Goal: Transaction & Acquisition: Obtain resource

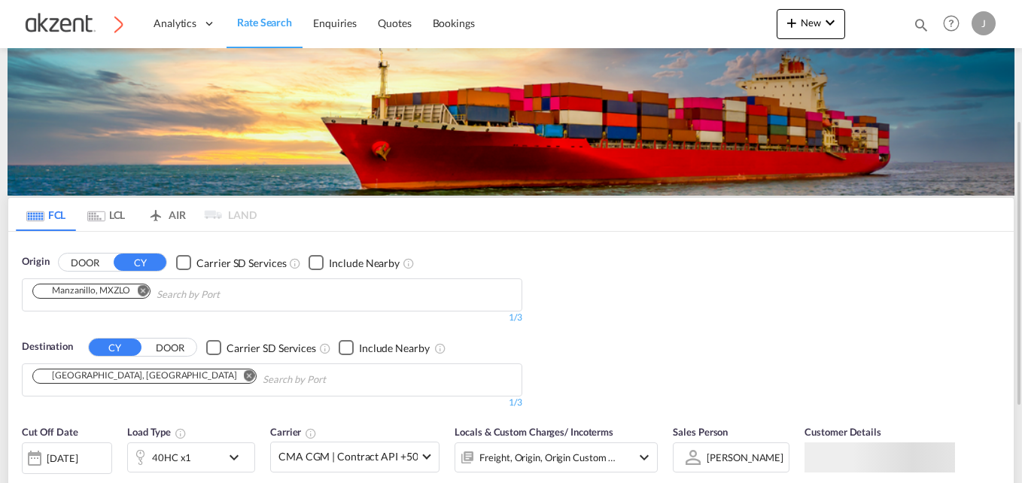
scroll to position [75, 0]
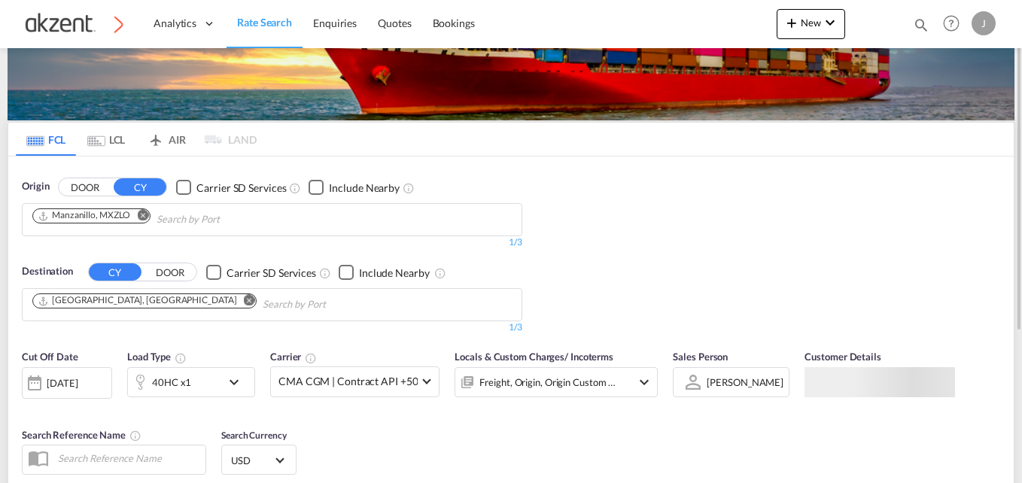
click at [244, 300] on md-icon "Remove" at bounding box center [249, 300] width 11 height 11
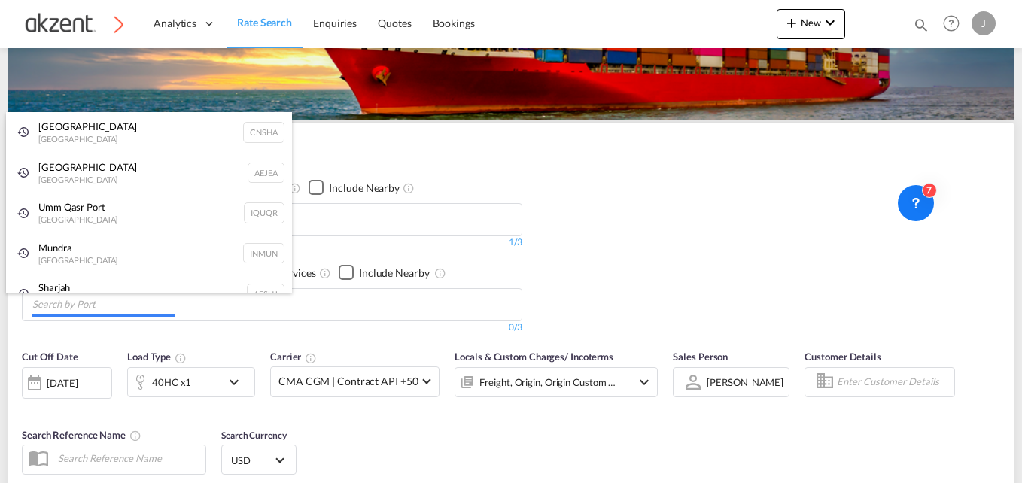
paste input "Xingang"
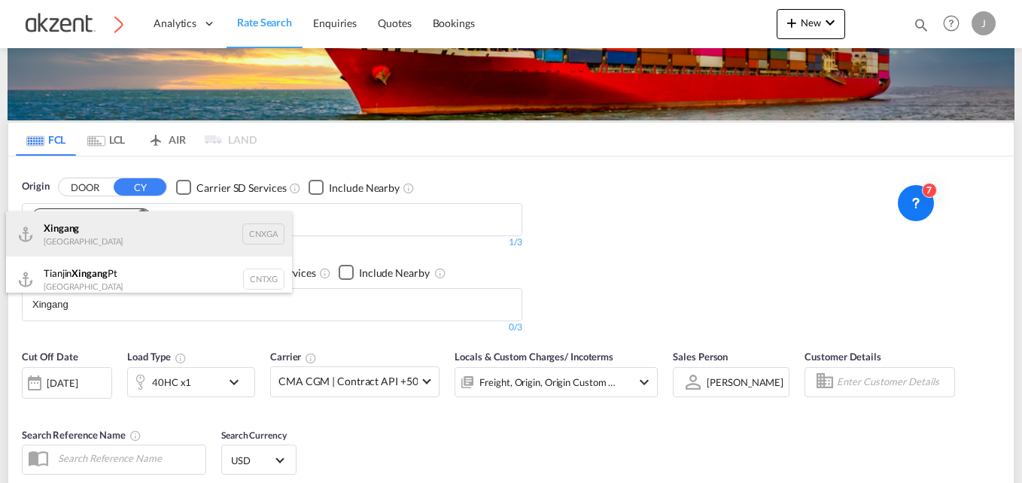
type input "Xingang"
click at [259, 227] on div "Xingang [GEOGRAPHIC_DATA] CNXGA" at bounding box center [149, 233] width 286 height 45
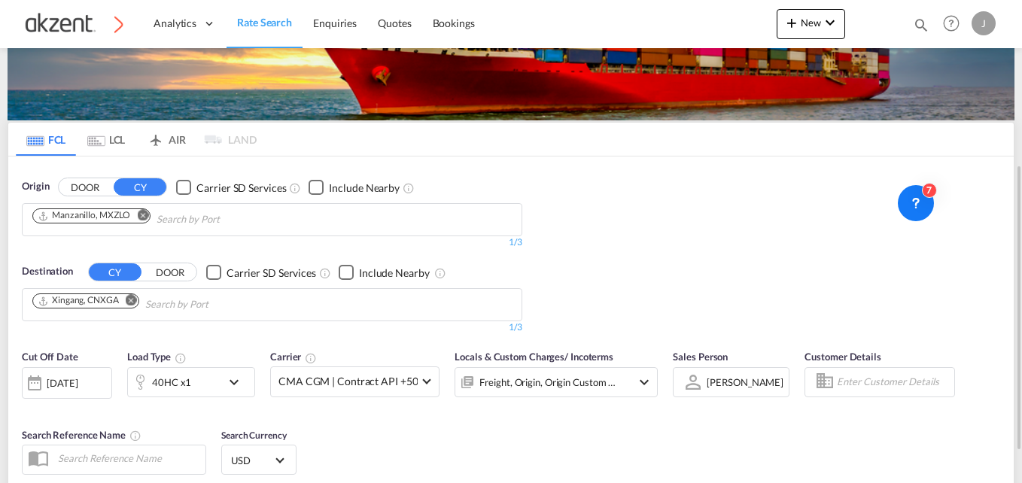
scroll to position [150, 0]
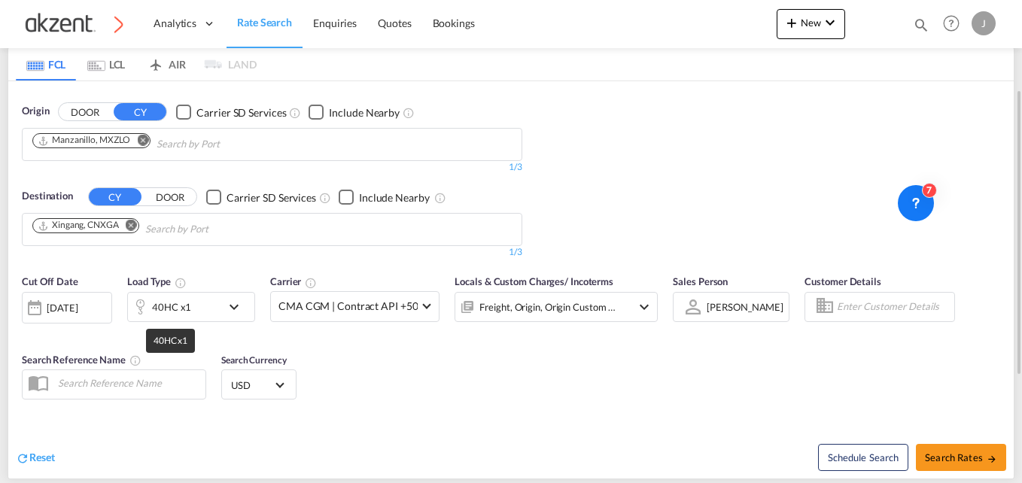
click at [187, 311] on div "40HC x1" at bounding box center [171, 306] width 39 height 21
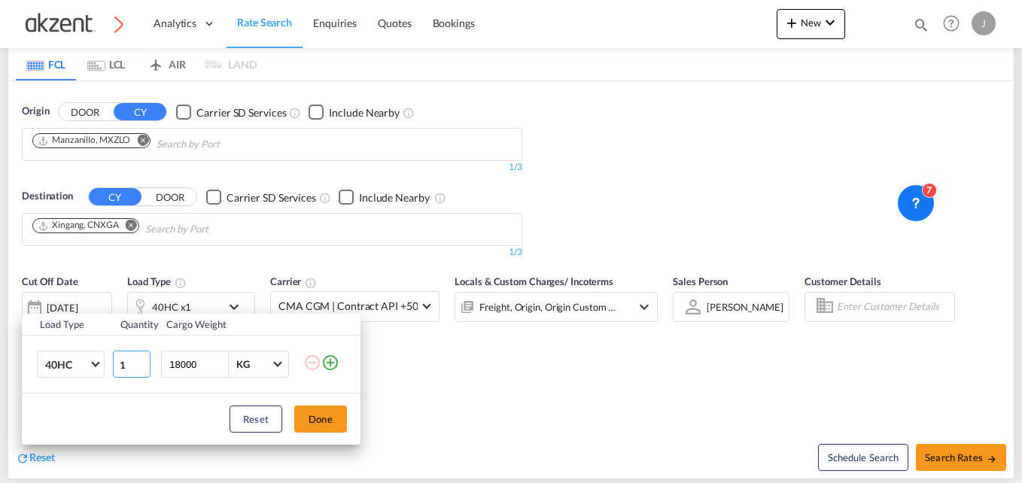
click at [135, 364] on input "1" at bounding box center [132, 364] width 38 height 27
type input "12"
click at [202, 364] on input "18000" at bounding box center [198, 364] width 60 height 26
type input "1"
click at [280, 368] on md-select-value "KG" at bounding box center [260, 364] width 51 height 26
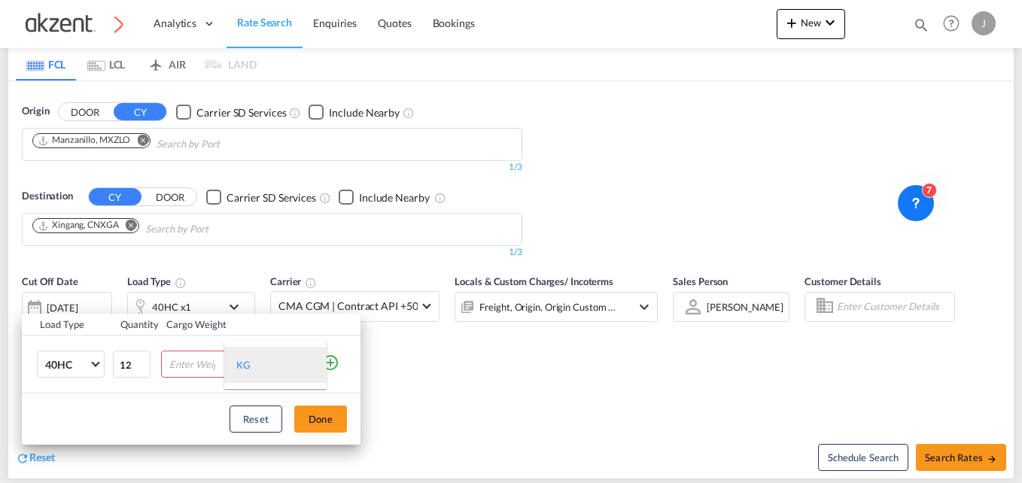
click at [269, 370] on md-option "KG" at bounding box center [275, 365] width 102 height 36
click at [183, 365] on input "number" at bounding box center [198, 364] width 60 height 26
type input "25000"
click at [176, 414] on div "Reset Done" at bounding box center [191, 419] width 339 height 51
click at [315, 418] on button "Done" at bounding box center [320, 419] width 53 height 27
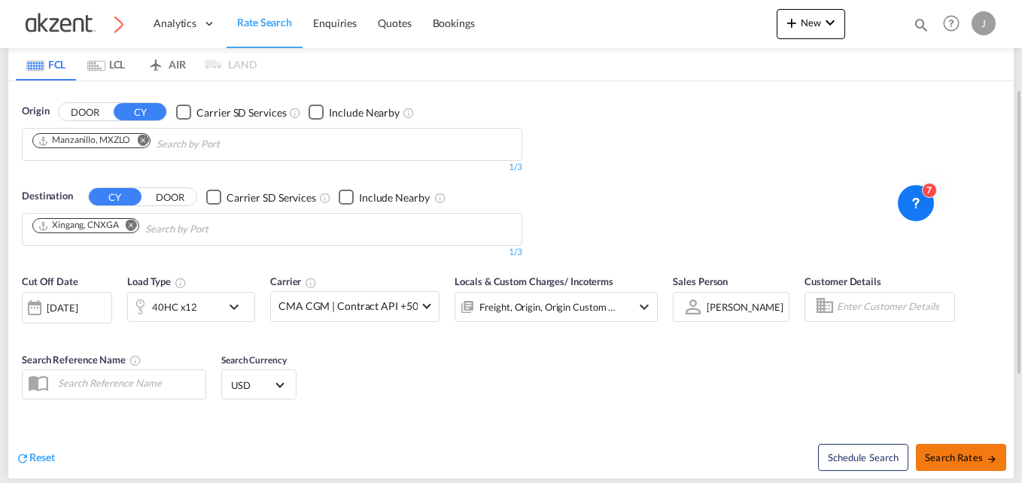
click at [931, 451] on button "Search Rates" at bounding box center [961, 457] width 90 height 27
type input "MXZLO to CNXGA / 22 Sep 2025"
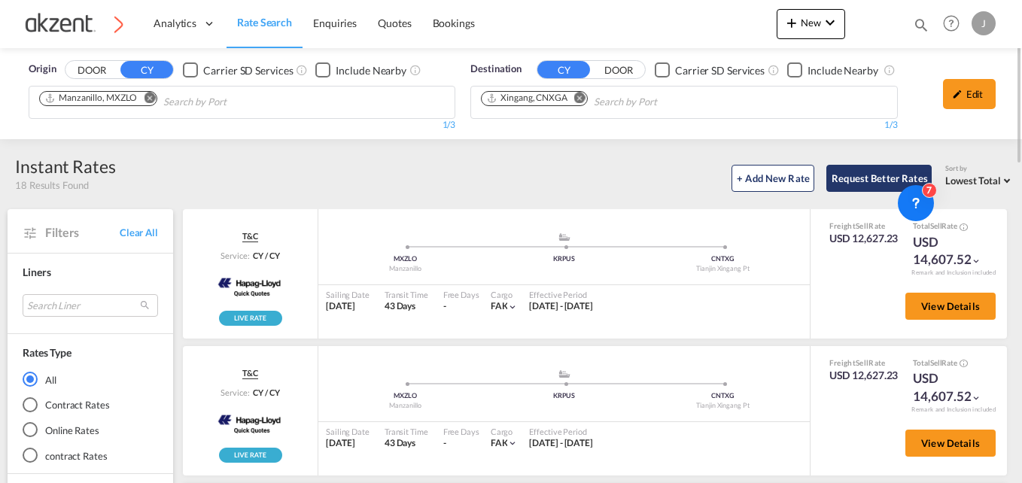
click at [864, 185] on button "Request Better Rates" at bounding box center [878, 178] width 105 height 27
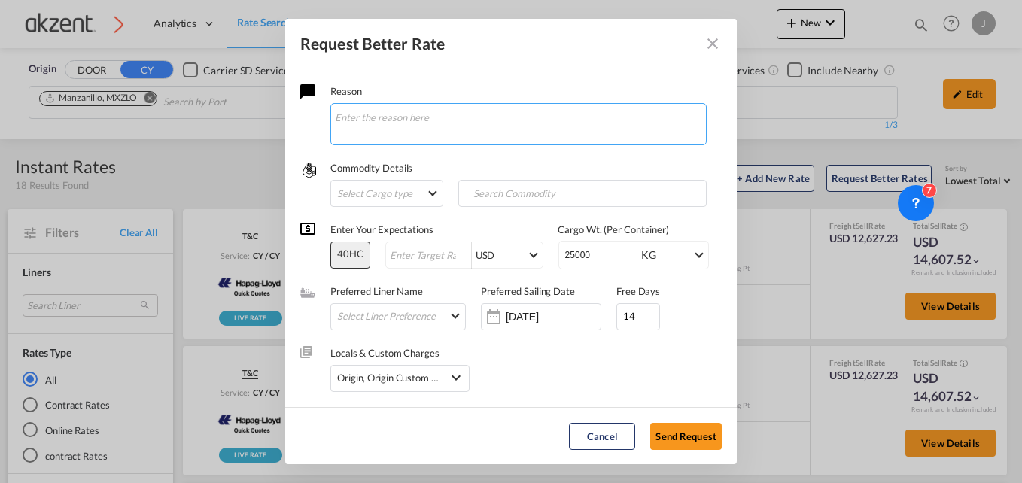
click at [490, 125] on textarea "Request Better Rate ..." at bounding box center [518, 124] width 376 height 42
paste textarea "Pls quote FOB Manzanillo port to Xingang, advise routing and transit time. 12 X…"
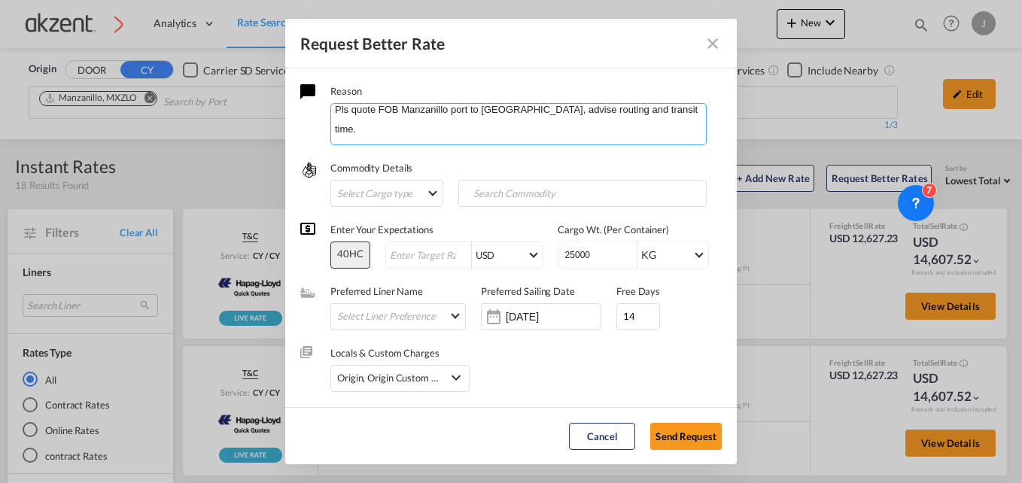
scroll to position [0, 0]
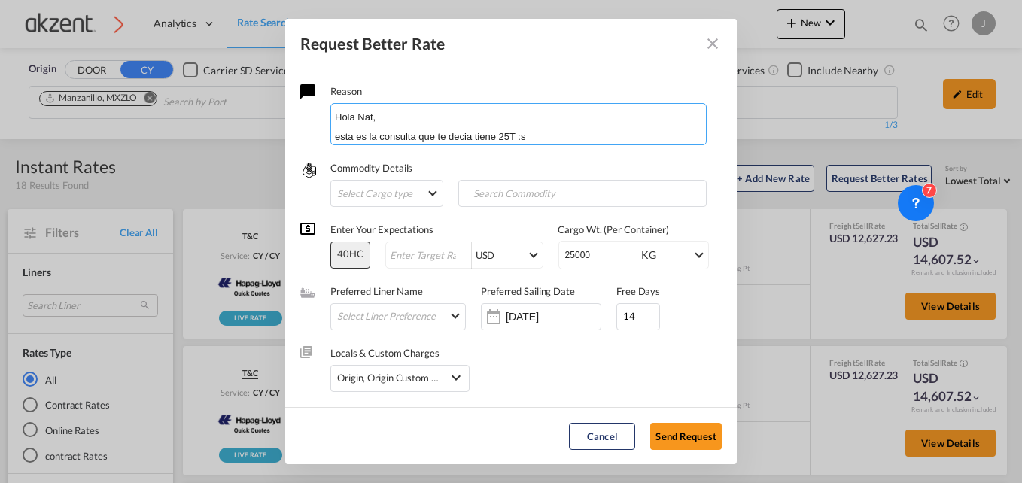
drag, startPoint x: 647, startPoint y: 112, endPoint x: 567, endPoint y: 111, distance: 80.5
click at [567, 111] on textarea "Hola Nat, esta es la consulta que te decia tiene 25T :s Pls quote FOB Manzanill…" at bounding box center [518, 124] width 376 height 42
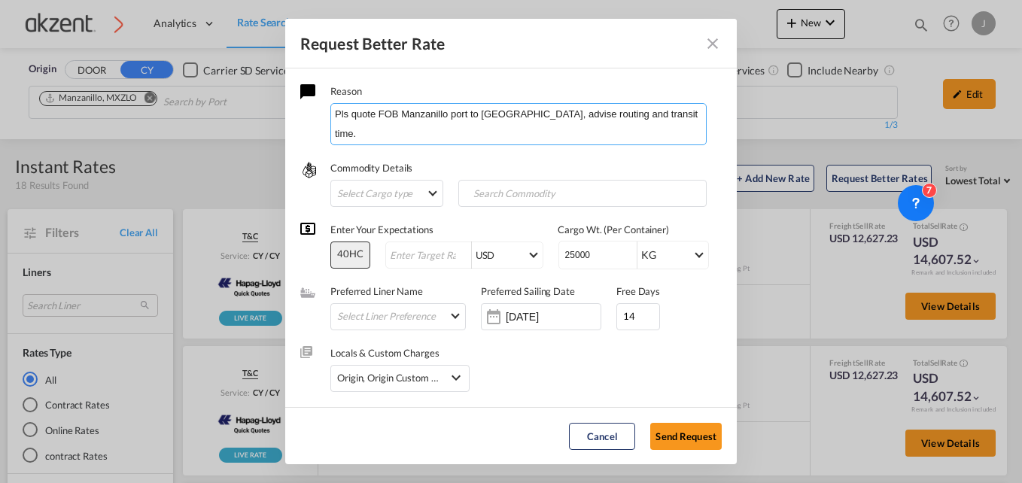
scroll to position [75, 0]
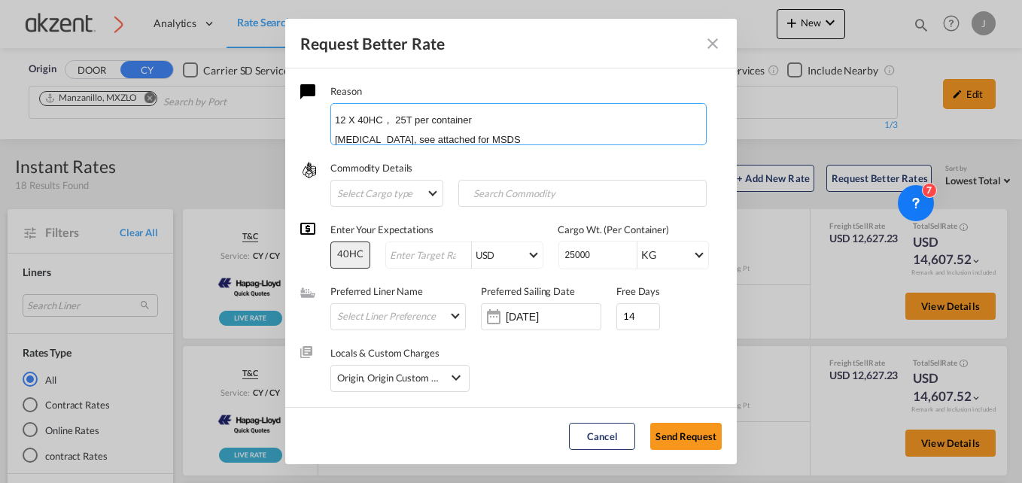
click at [637, 117] on textarea "Hola Nat, esta es la consulta que te decia tiene 25T :s Pls quote FOB Manzanill…" at bounding box center [518, 124] width 376 height 42
click at [549, 120] on textarea "Hola Nat, esta es la consulta que te decia tiene 25T :s Pls quote FOB Manzanill…" at bounding box center [518, 124] width 376 height 42
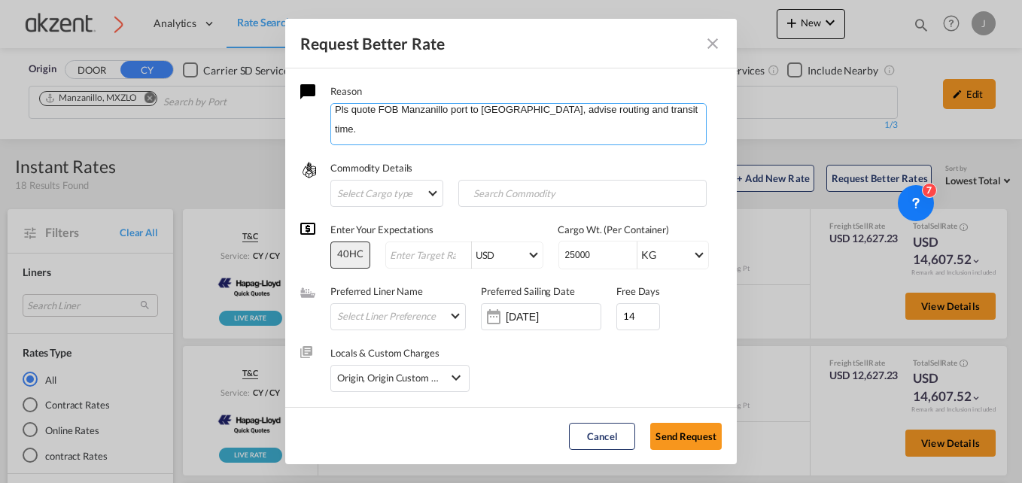
click at [655, 112] on textarea "Hola Nat, esta es la consulta que te decia tiene 25T :s Pls quote FOB Manzanill…" at bounding box center [518, 124] width 376 height 42
click at [375, 111] on textarea "Hola Nat, esta es la consulta que te decia tiene 25T :s Pls quote FOB Manzanill…" at bounding box center [518, 124] width 376 height 42
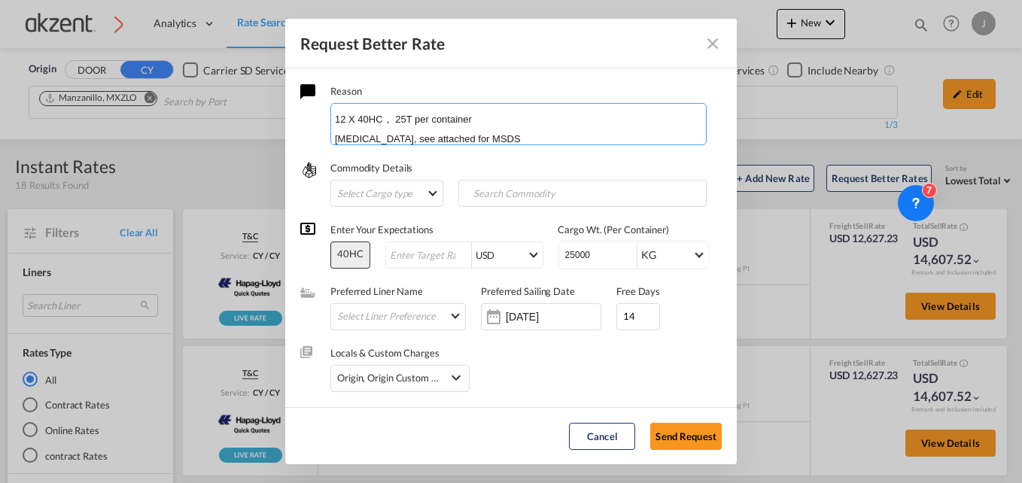
scroll to position [76, 0]
type textarea "Hola Nat, esta es la consulta que te decia tiene 25T :s FOB Manzanillo 12 X 40H…"
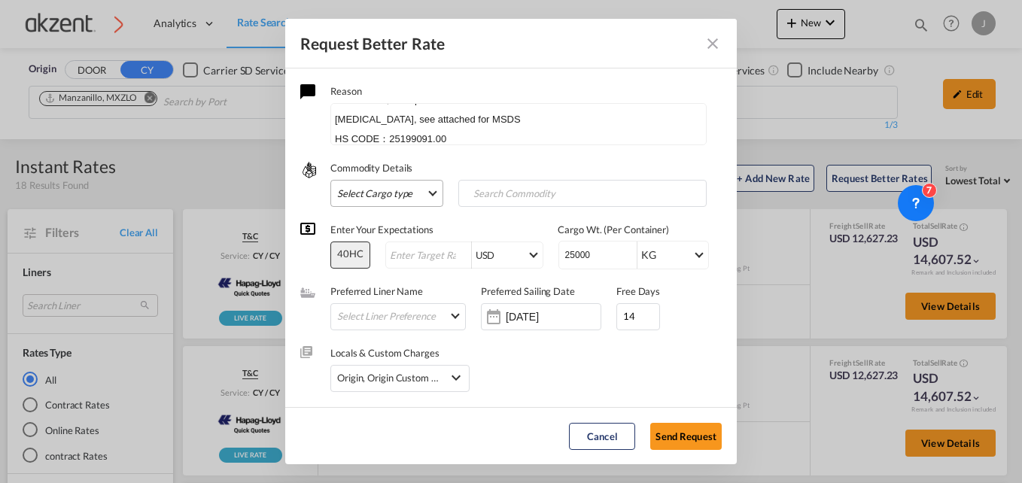
click at [437, 196] on md-select "Select Cargo type FAK GCR GDSM General Cargo Hazardous Cargo Ambient Foodstuff …" at bounding box center [386, 193] width 113 height 27
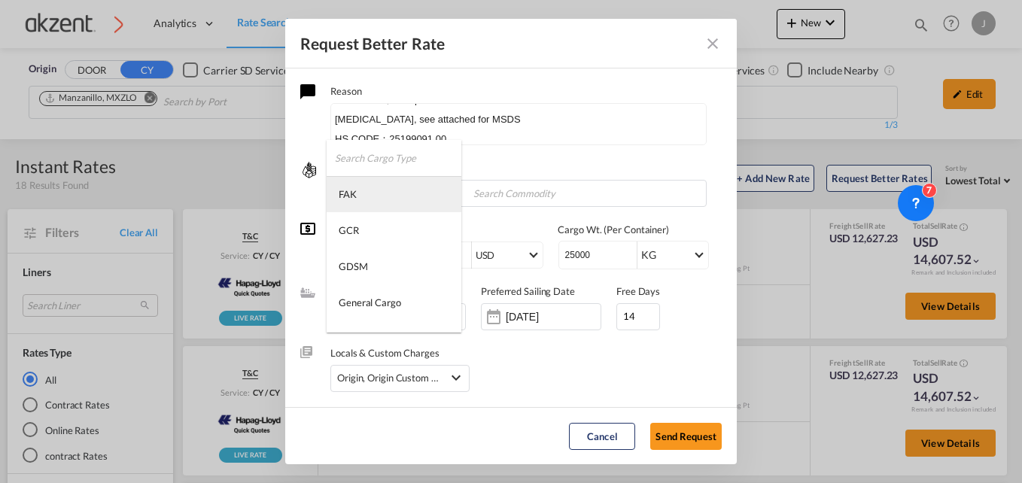
click at [384, 196] on md-option "FAK" at bounding box center [394, 194] width 135 height 36
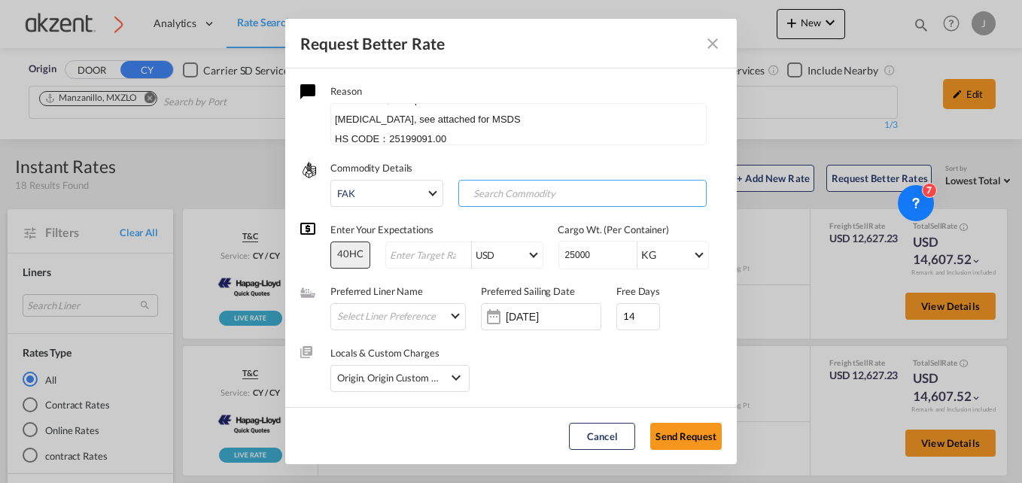
click at [564, 196] on input "Search Commodity" at bounding box center [536, 194] width 149 height 24
click at [430, 195] on md-select-value "FAK" at bounding box center [388, 194] width 102 height 26
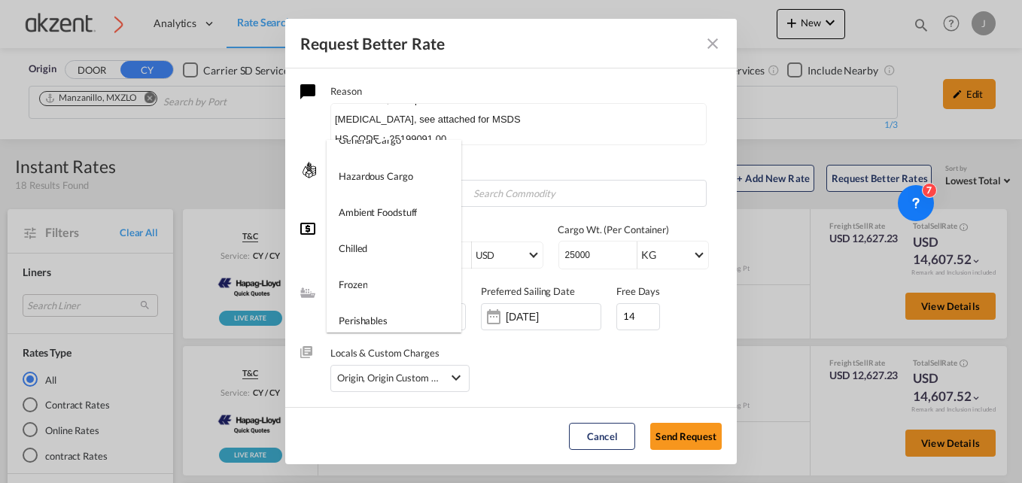
scroll to position [153, 0]
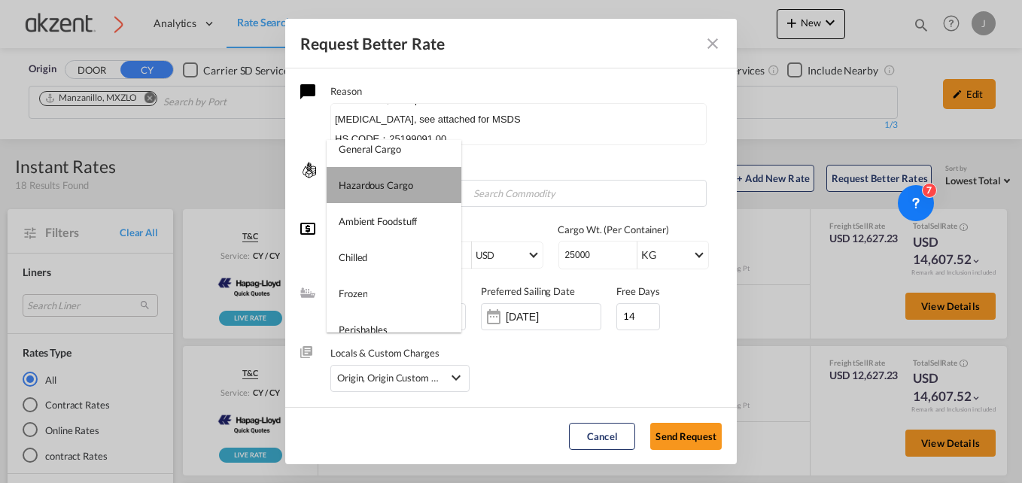
click at [400, 176] on md-option "Hazardous Cargo" at bounding box center [394, 185] width 135 height 36
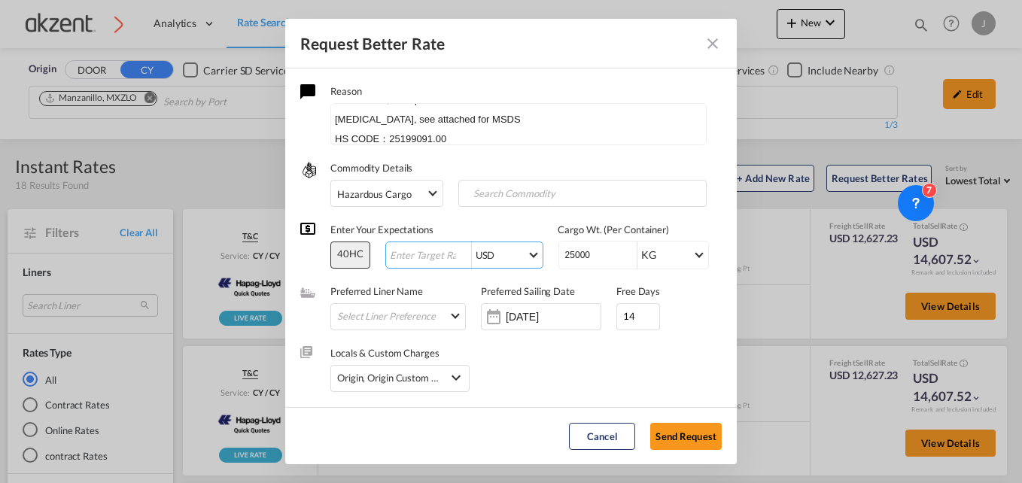
click at [413, 257] on input "Request Better Rate ..." at bounding box center [429, 255] width 83 height 11
type input "1"
click at [484, 359] on div "Locals & Custom Charges Origin, Origin Custom +1 Origin Charges Origin Customs …" at bounding box center [510, 361] width 421 height 62
click at [532, 318] on input "[DATE]" at bounding box center [553, 317] width 95 height 12
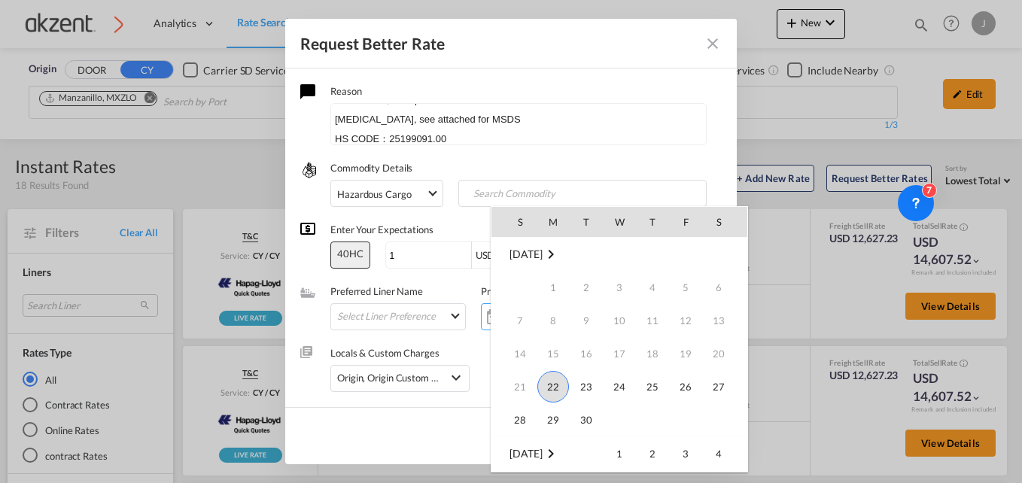
click at [558, 387] on span "22" at bounding box center [553, 387] width 32 height 32
type input "[DATE]"
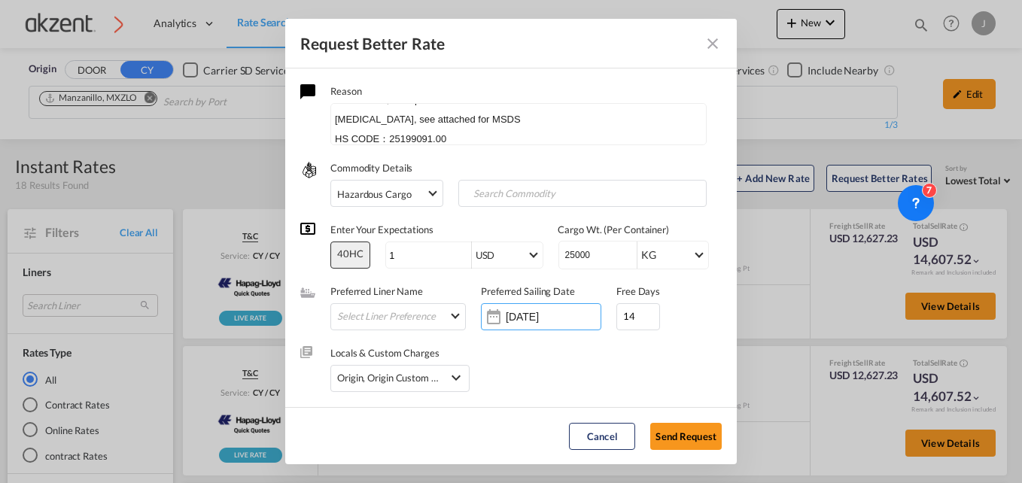
click at [523, 369] on div "Locals & Custom Charges Origin, Origin Custom +1 Origin Charges Origin Customs …" at bounding box center [510, 361] width 421 height 62
click at [789, 441] on div "Request Better Rate Reason Hola Nat, esta es la consulta que te decia tiene 25T…" at bounding box center [511, 241] width 1022 height 483
click at [542, 193] on input "Chips input." at bounding box center [536, 194] width 149 height 24
type input "magnesium oxide"
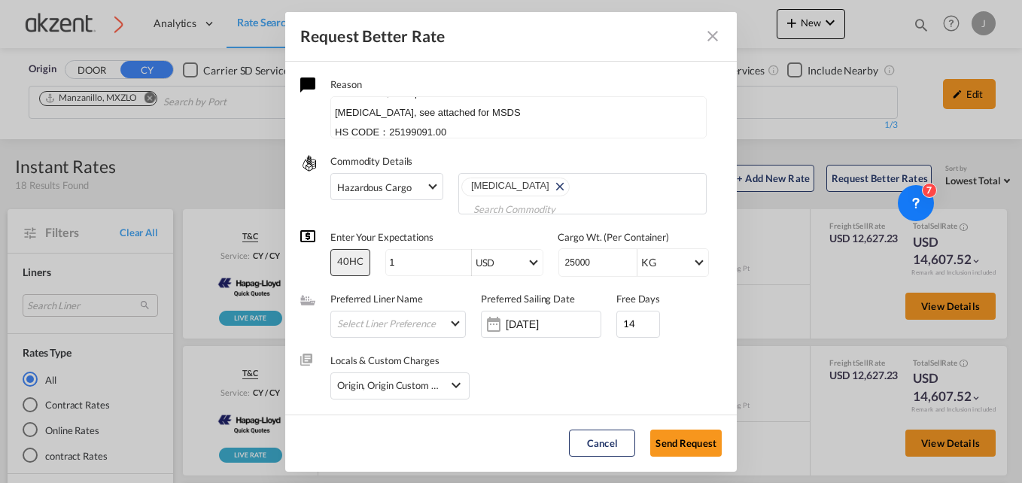
click at [470, 231] on div "Enter Your Expectations Cargo Wt. (Per Container)" at bounding box center [499, 236] width 339 height 15
click at [515, 227] on div "Enter Your Expectations Cargo Wt. (Per Container) 40HC 1 USD AED AFN ALL AMD AN…" at bounding box center [510, 245] width 421 height 62
drag, startPoint x: 525, startPoint y: 113, endPoint x: 429, endPoint y: 112, distance: 96.3
click at [429, 112] on textarea "Hola Nat, esta es la consulta que te decia tiene 25T :s FOB Manzanillo 12 X 40H…" at bounding box center [518, 117] width 376 height 42
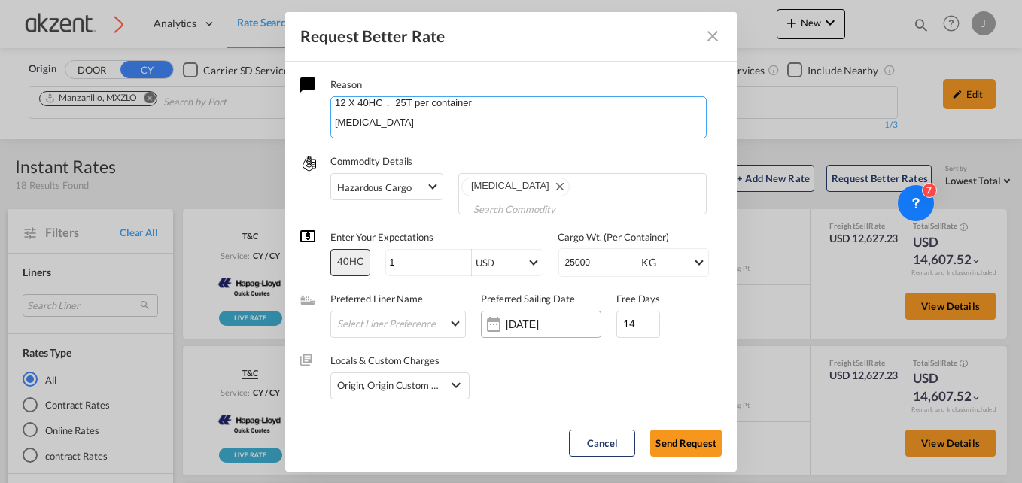
type textarea "Hola Nat, esta es la consulta que te decia tiene 25T :s FOB Manzanillo 12 X 40H…"
click at [536, 321] on input "[DATE]" at bounding box center [553, 324] width 95 height 12
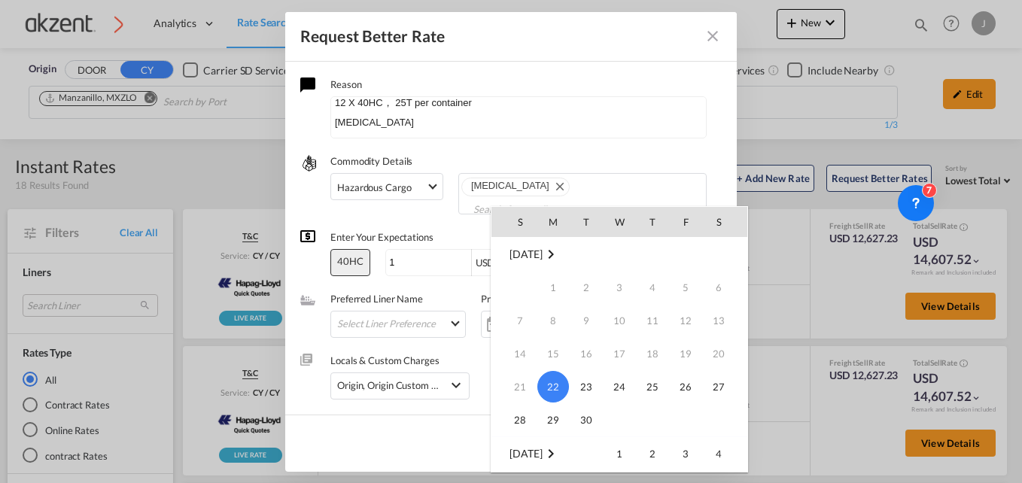
click at [559, 387] on span "22" at bounding box center [553, 387] width 32 height 32
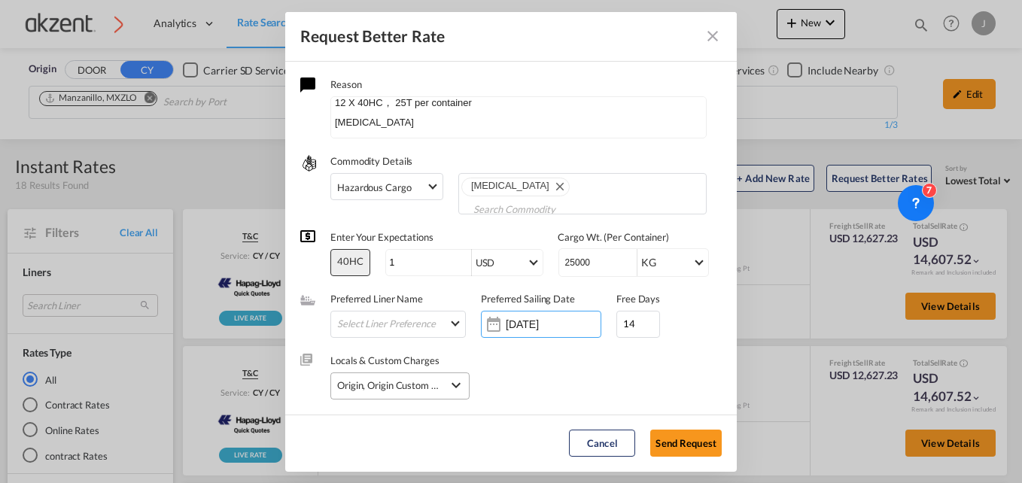
click at [459, 385] on md-icon "icon-chevron-down" at bounding box center [456, 385] width 18 height 18
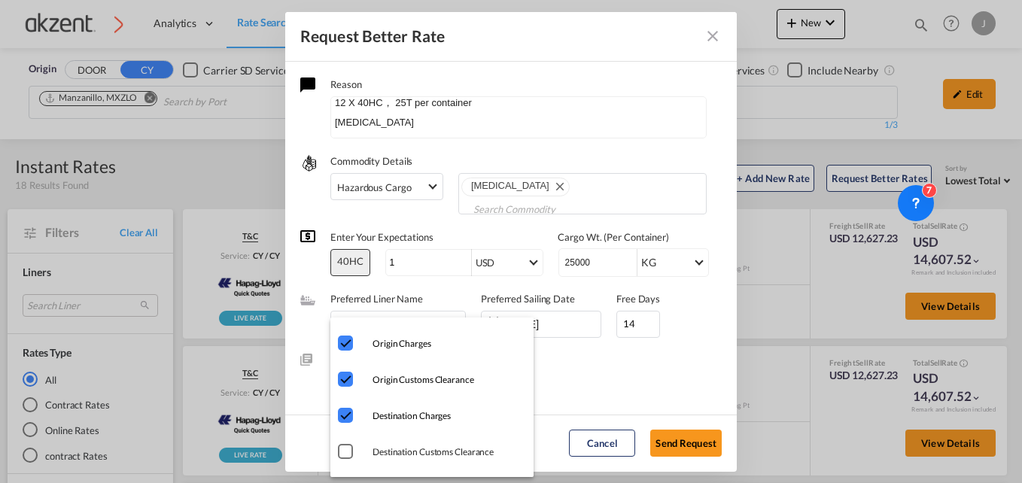
click at [347, 416] on div "Destination Charges" at bounding box center [345, 415] width 15 height 15
click at [687, 445] on md-backdrop at bounding box center [511, 241] width 1022 height 483
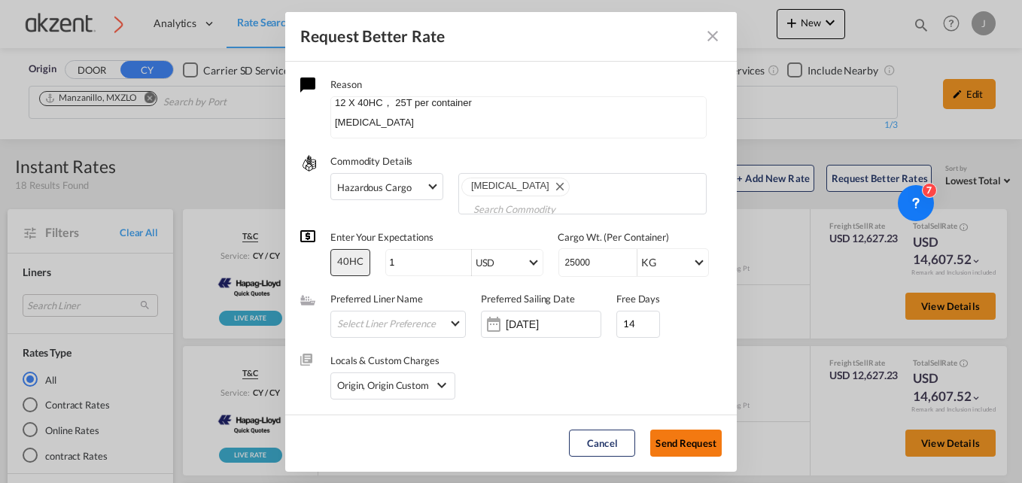
click at [685, 442] on button "Send Request" at bounding box center [685, 443] width 71 height 27
type input "[DATE]"
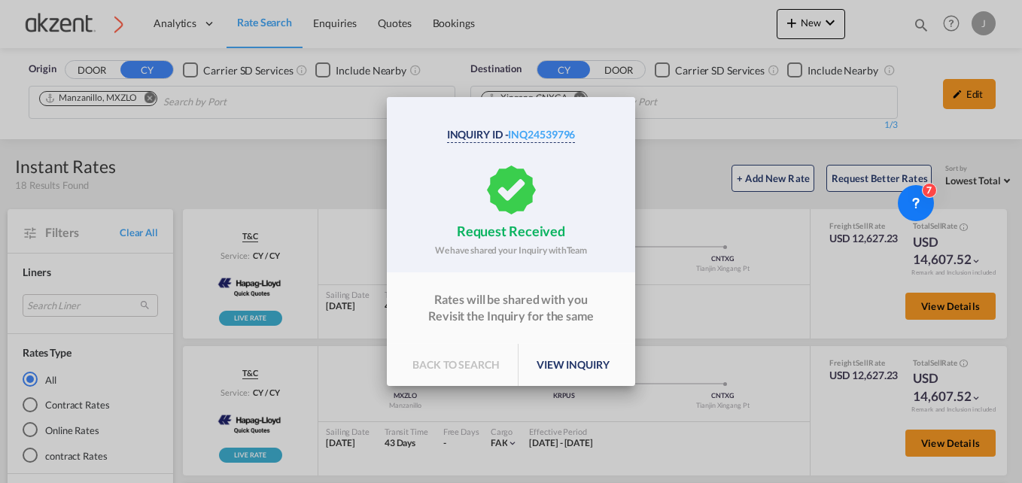
click at [565, 366] on p "view inquiry" at bounding box center [572, 365] width 109 height 42
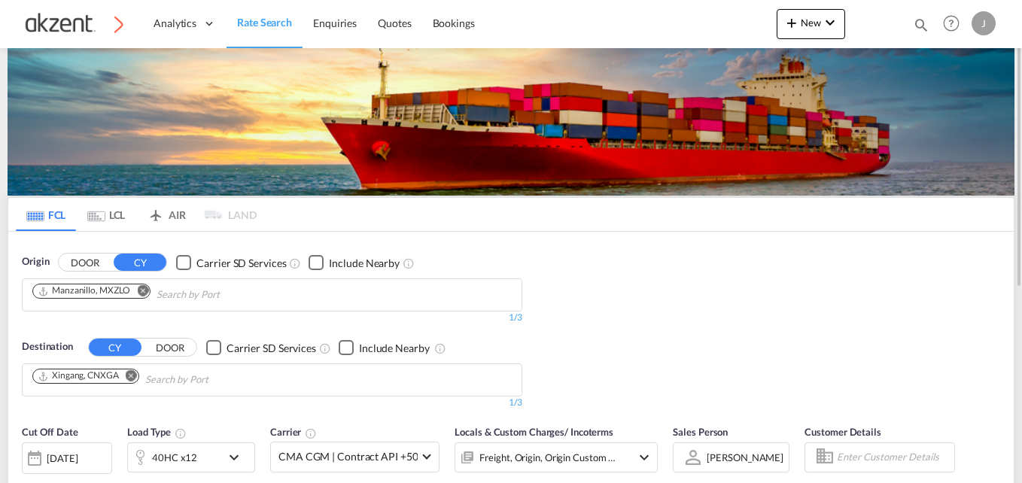
click at [161, 211] on md-icon "icon-airplane" at bounding box center [156, 211] width 18 height 11
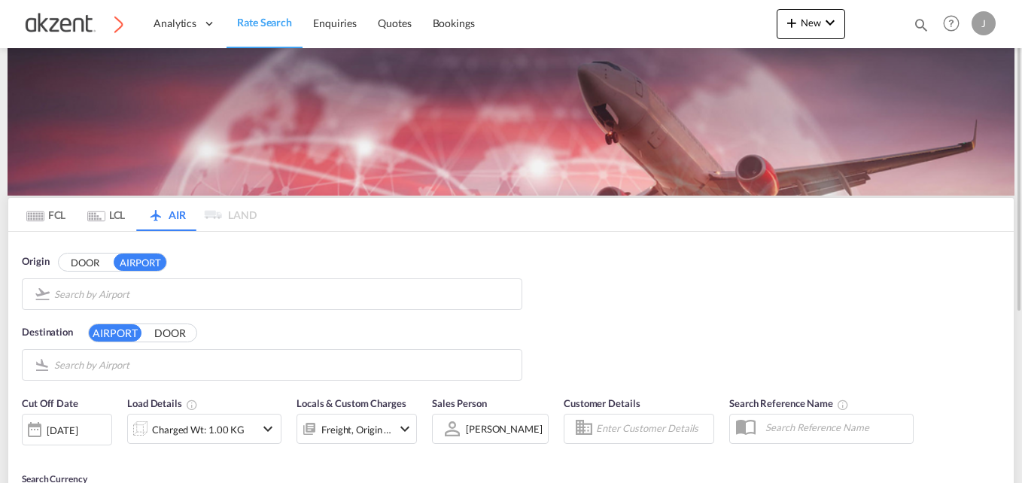
type input "Licenciado [PERSON_NAME] International, [GEOGRAPHIC_DATA], [GEOGRAPHIC_DATA]"
type input "Chek Lap Kok International, [GEOGRAPHIC_DATA], HKG"
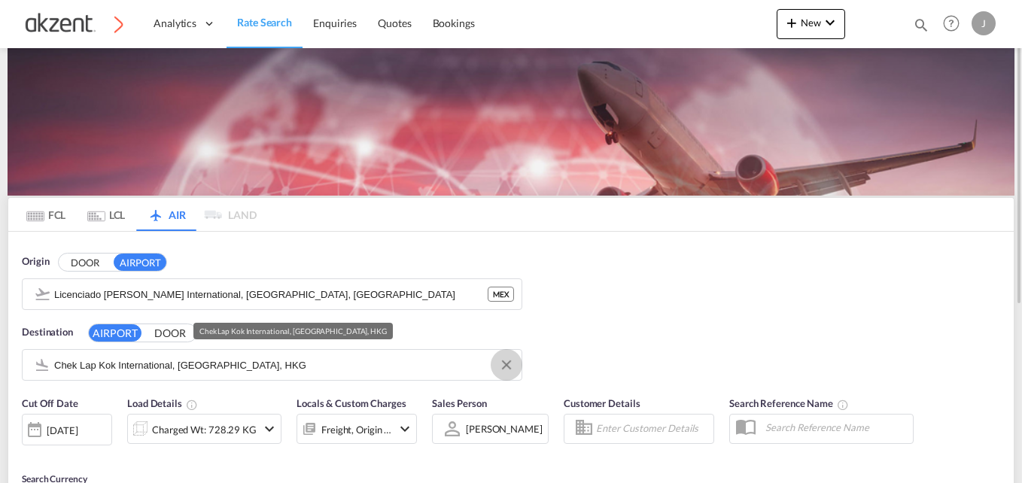
click at [507, 366] on button "Clear Input" at bounding box center [506, 365] width 23 height 23
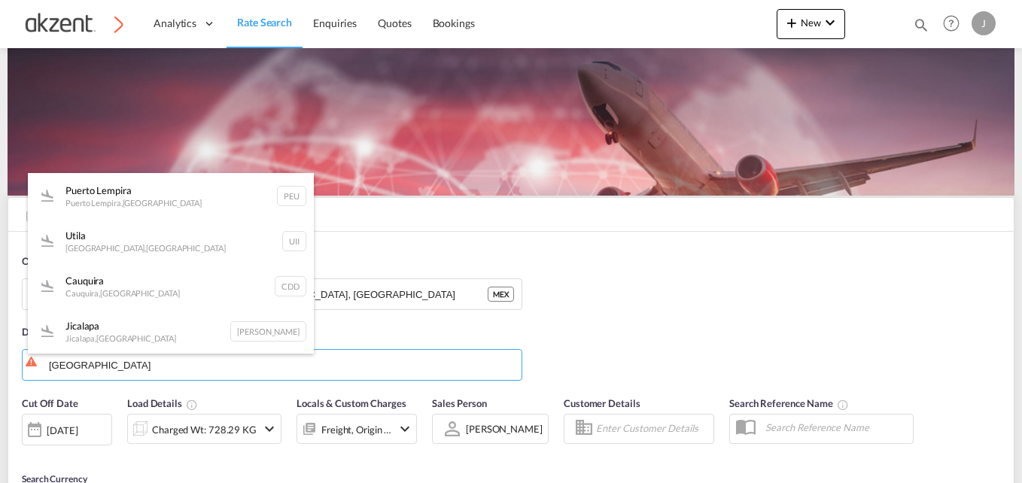
type input "[GEOGRAPHIC_DATA]"
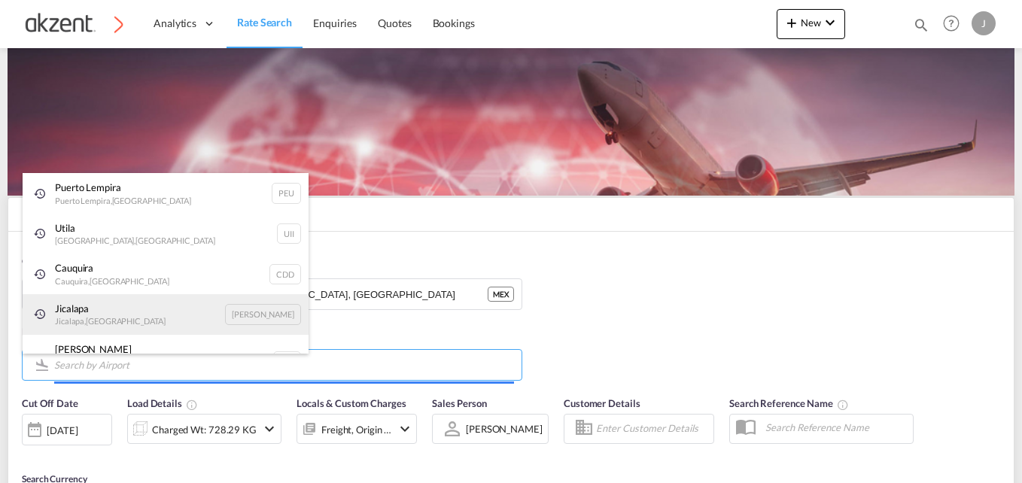
paste input "Comayagua"
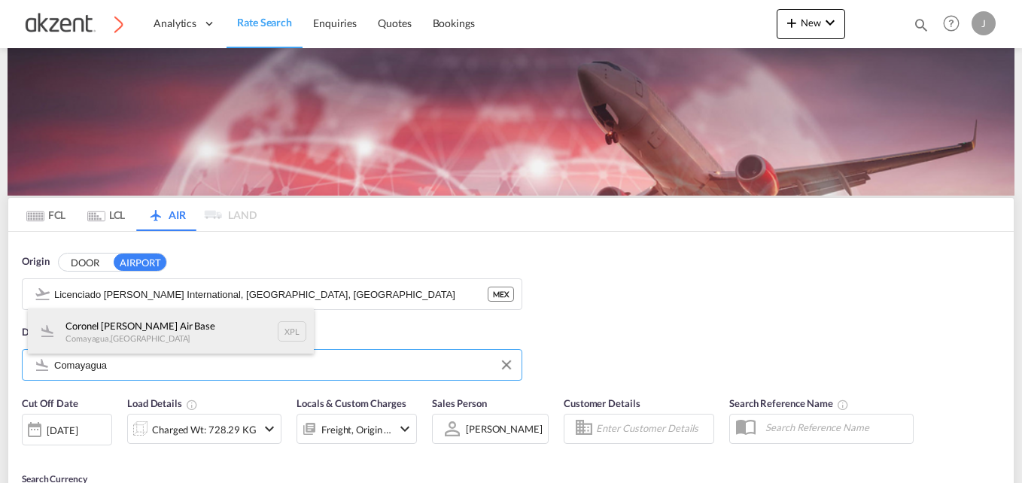
click at [287, 333] on div "Coronel [PERSON_NAME] Air Base Comayagua , [GEOGRAPHIC_DATA] XPL" at bounding box center [171, 330] width 286 height 45
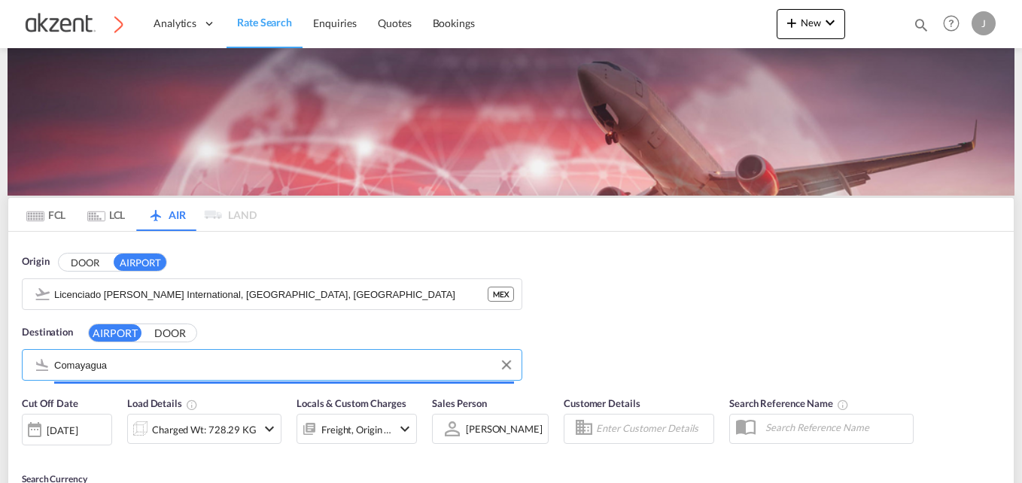
type input "Coronel [PERSON_NAME] Air Base, Comayagua, XPL"
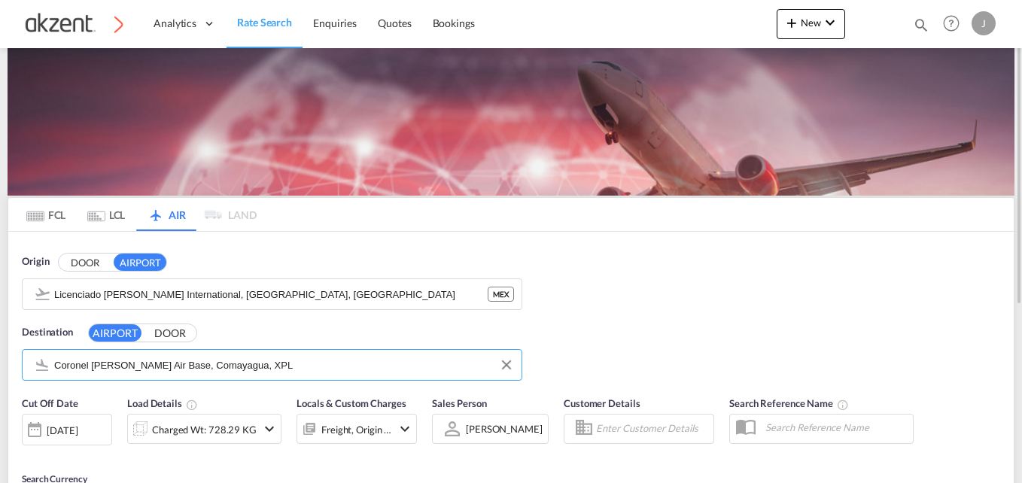
click at [831, 286] on div "Origin DOOR AIRPORT Licenciado [PERSON_NAME] International, [GEOGRAPHIC_DATA], …" at bounding box center [510, 310] width 1005 height 157
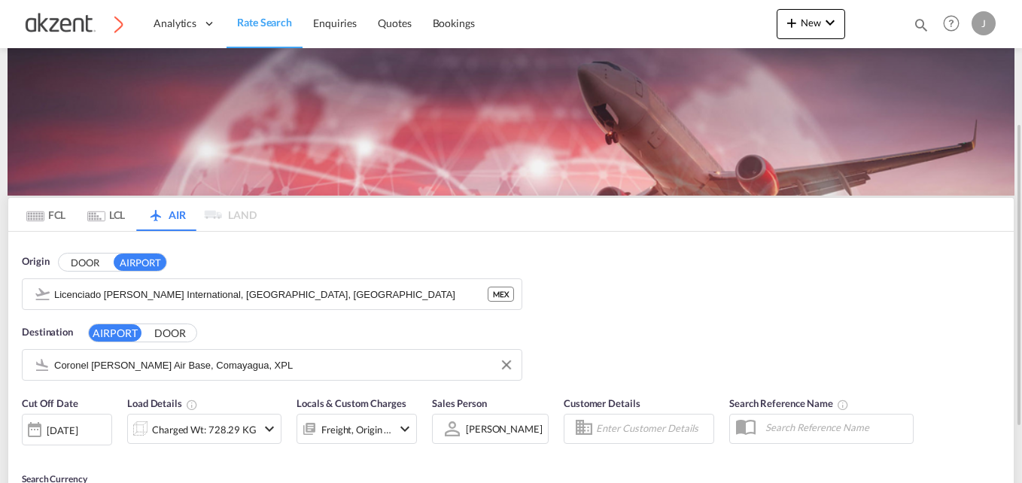
scroll to position [150, 0]
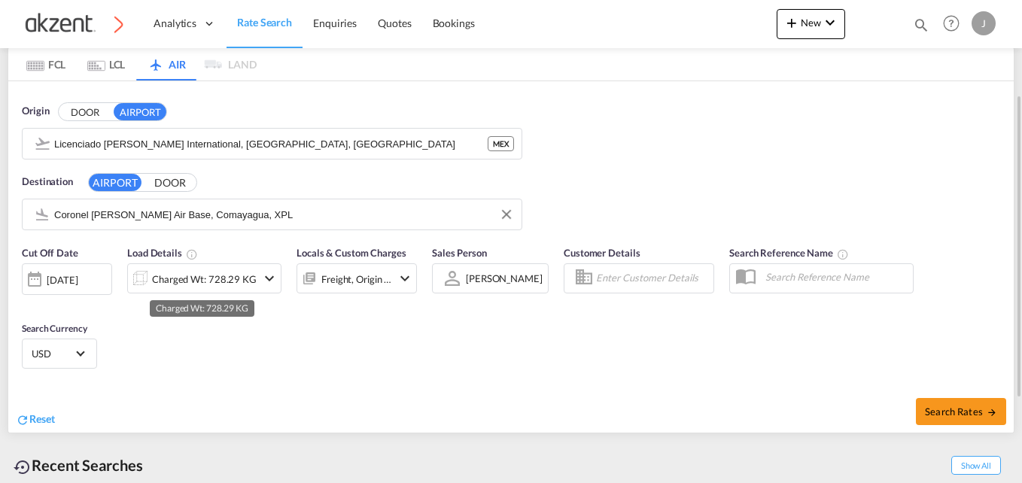
click at [192, 276] on div "Charged Wt: 728.29 KG" at bounding box center [204, 279] width 105 height 21
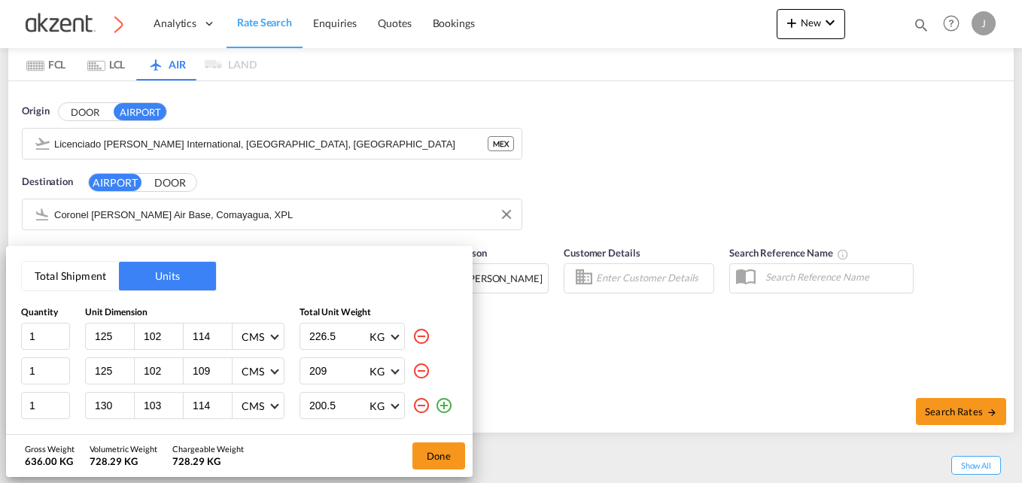
click at [420, 406] on md-icon "icon-minus-circle-outline" at bounding box center [421, 406] width 18 height 18
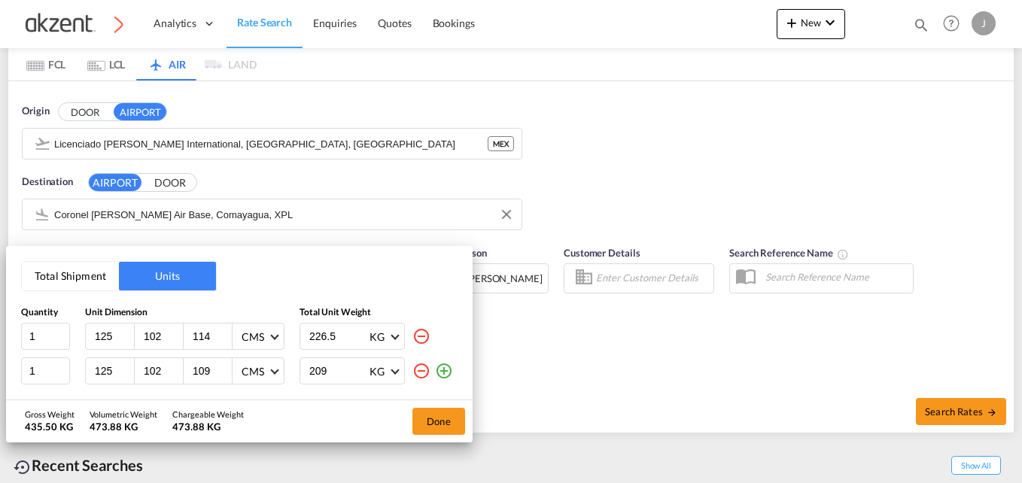
click at [422, 371] on md-icon "icon-minus-circle-outline" at bounding box center [421, 371] width 18 height 18
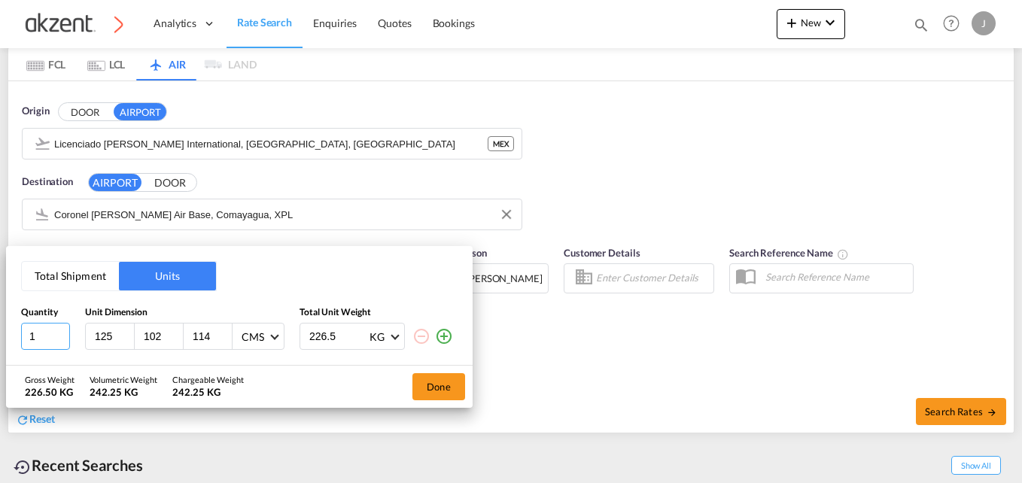
click at [47, 336] on input "1" at bounding box center [45, 336] width 49 height 27
type input "10"
click at [117, 333] on input "125" at bounding box center [113, 337] width 41 height 14
type input "1"
click at [162, 330] on input "102" at bounding box center [162, 337] width 41 height 14
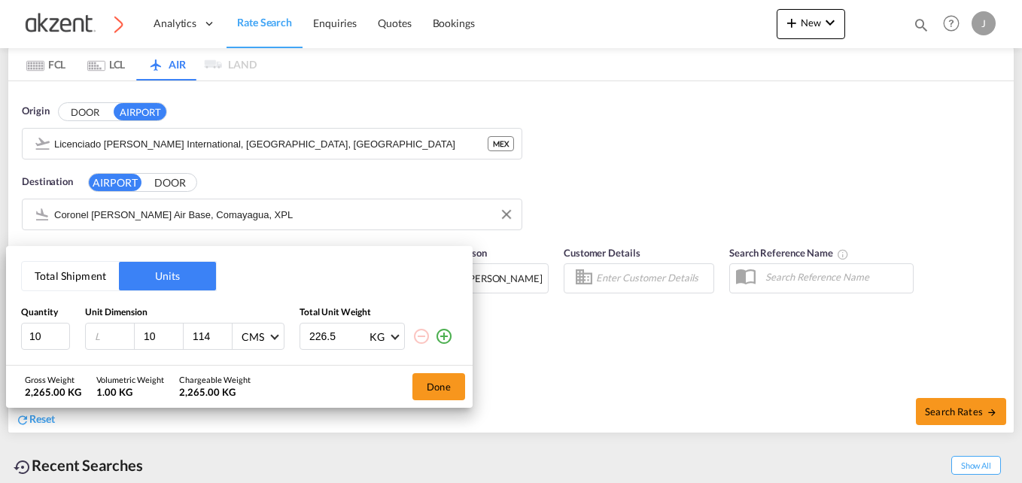
type input "1"
click at [210, 333] on input "114" at bounding box center [211, 337] width 41 height 14
type input "1"
click at [339, 335] on input "226.5" at bounding box center [338, 337] width 60 height 26
type input "2"
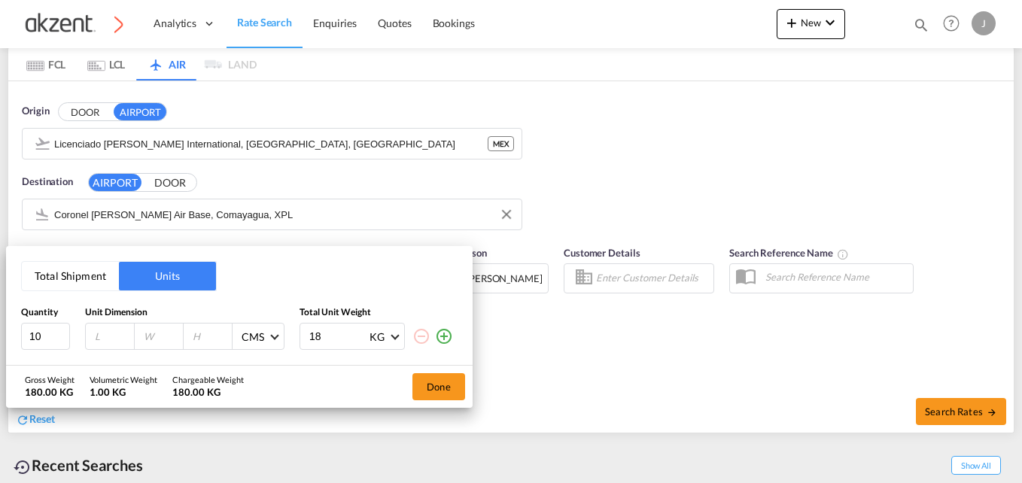
type input "18"
click at [101, 332] on input "number" at bounding box center [113, 337] width 41 height 14
type input "60"
type input "39"
click at [200, 333] on input "number" at bounding box center [211, 337] width 41 height 14
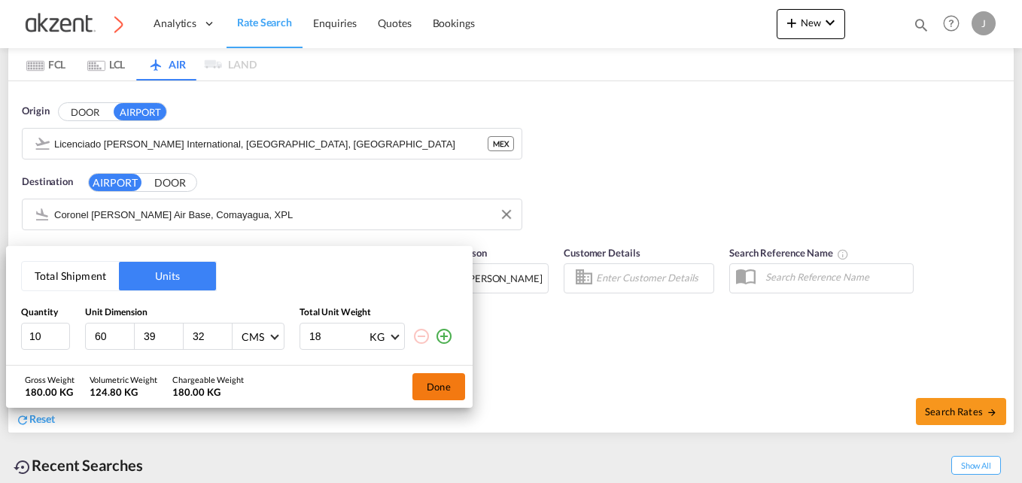
type input "32"
click at [446, 377] on button "Done" at bounding box center [438, 386] width 53 height 27
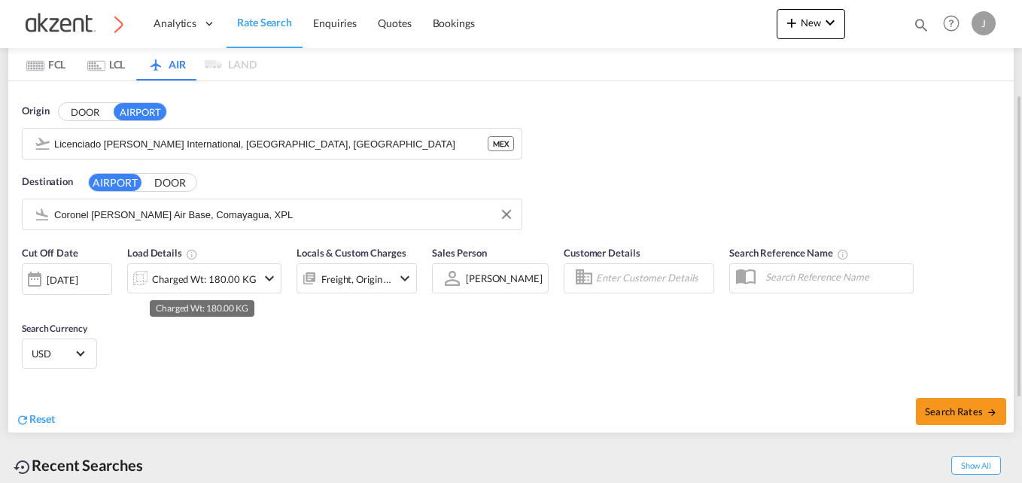
click at [212, 278] on div "Charged Wt: 180.00 KG" at bounding box center [204, 279] width 105 height 21
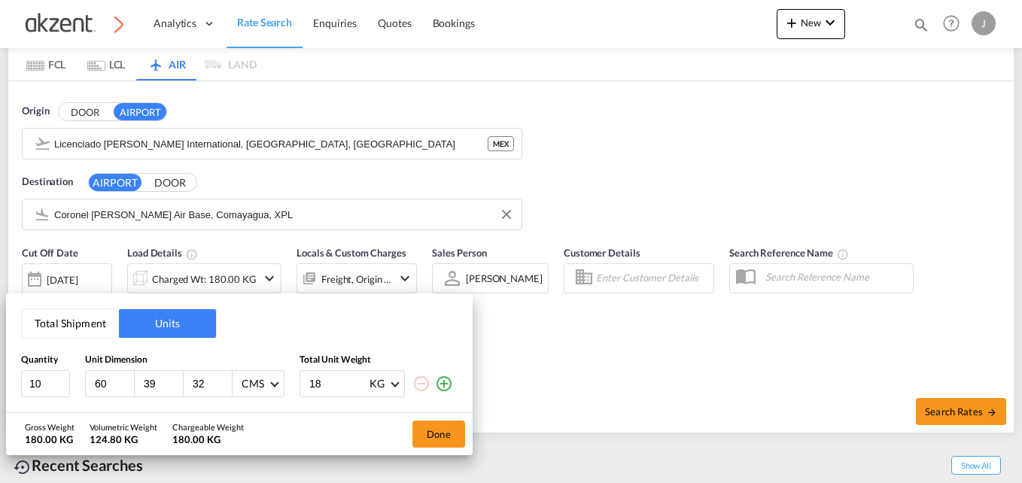
click at [305, 418] on div "Gross Weight 180.00 KG Volumetric Weight 124.80 KG Chargeable Weight 180.00 KG …" at bounding box center [239, 434] width 466 height 42
click at [665, 145] on div "Total Shipment Units Quantity Unit Dimension Total Unit Weight 10 60 39 32 CMS …" at bounding box center [511, 241] width 1022 height 483
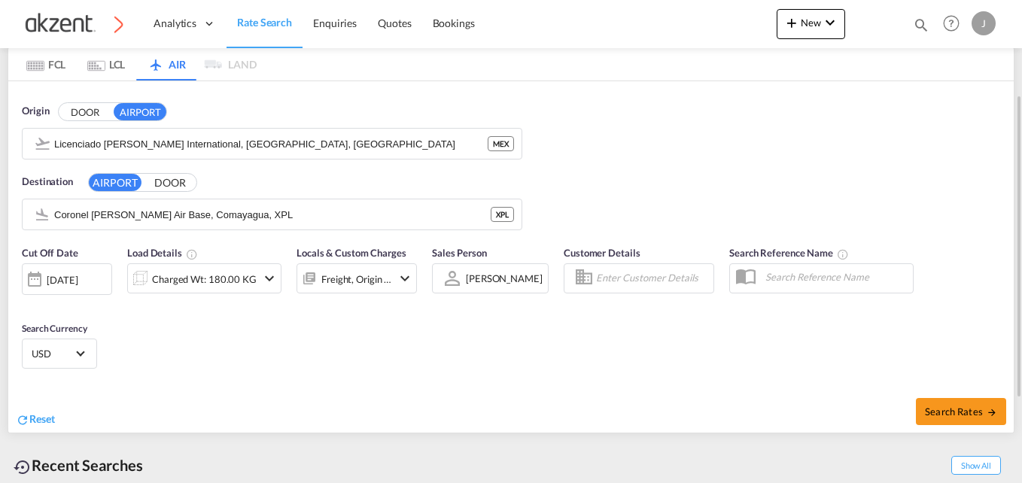
click at [232, 270] on div "Charged Wt: 180.00 KG" at bounding box center [204, 279] width 105 height 21
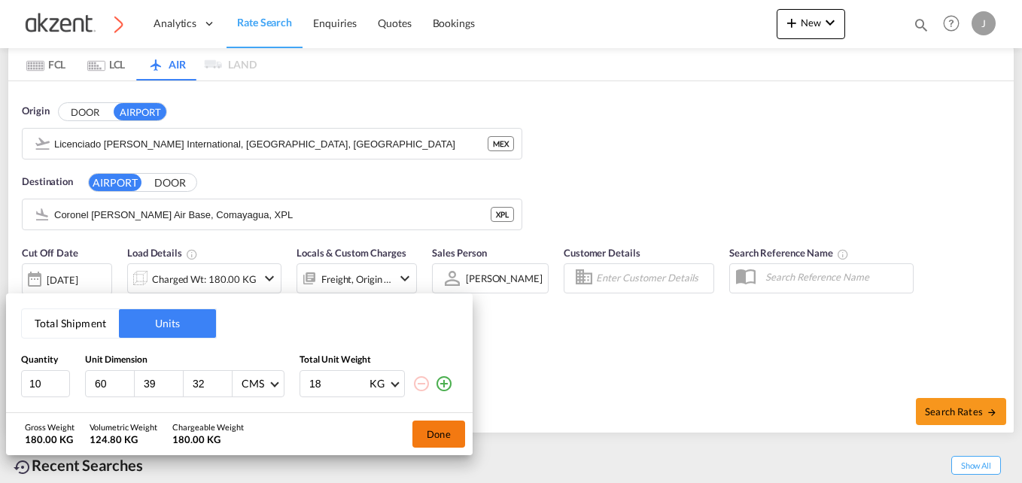
click at [425, 433] on button "Done" at bounding box center [438, 434] width 53 height 27
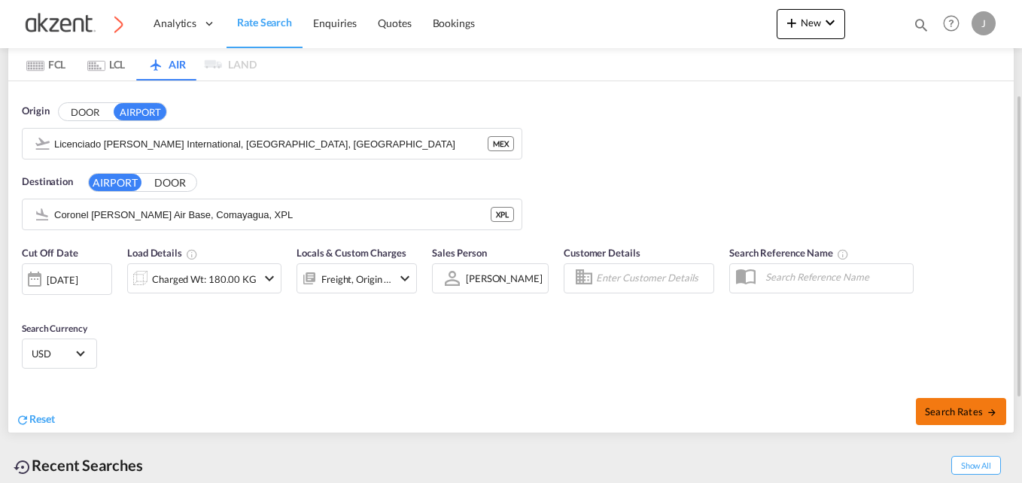
click at [958, 406] on span "Search Rates" at bounding box center [961, 412] width 72 height 12
type input "MEX to XPL / [DATE]"
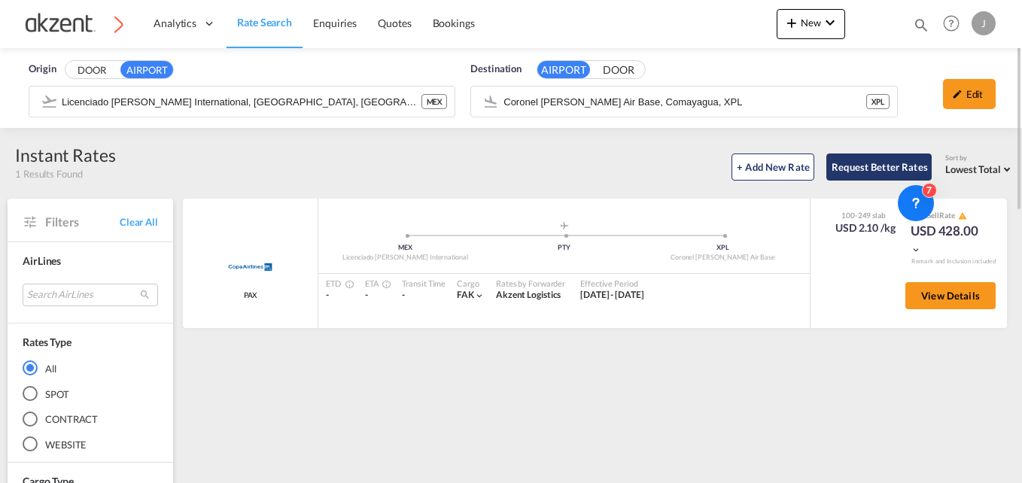
click at [875, 175] on button "Request Better Rates" at bounding box center [878, 166] width 105 height 27
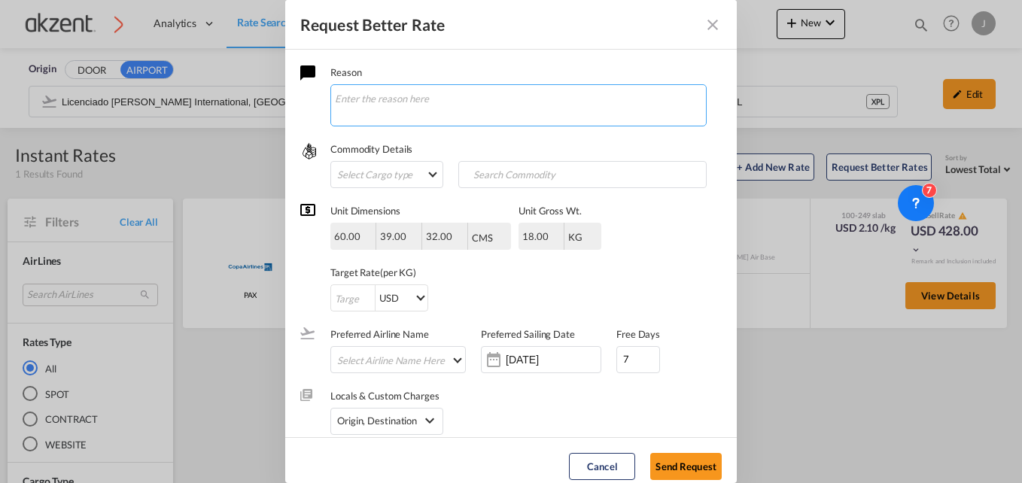
click at [451, 96] on textarea "Request Better Rate ..." at bounding box center [518, 105] width 376 height 42
paste textarea "Conforme las dimensiones y cajas finales. 10 cajas de 60 cm X 39 cm X 32 cm dim…"
click at [442, 93] on textarea "hOla chicas, tengo la siguiente consulta EXW. Conforme las dimensiones y cajas …" at bounding box center [518, 105] width 376 height 42
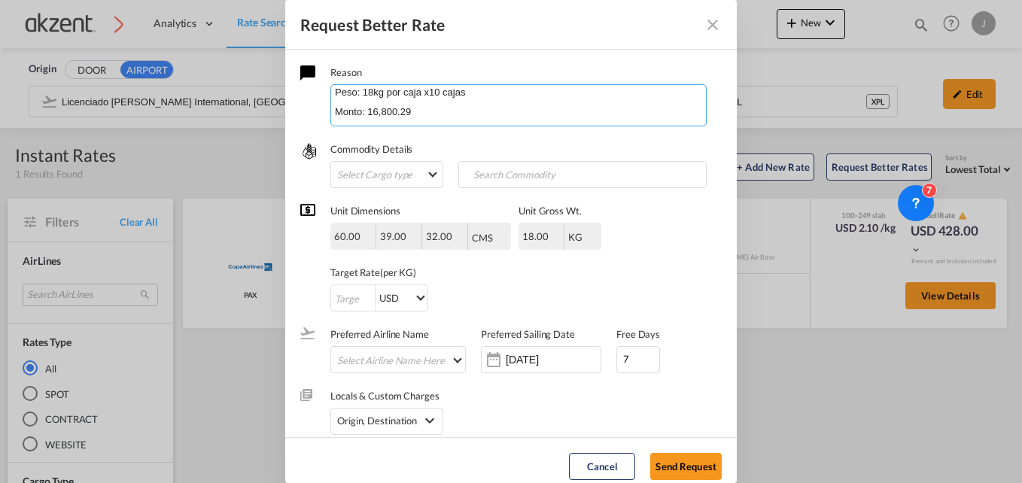
click at [433, 111] on textarea "hOla chicas, tengo la siguiente consulta EXW. Conforme las dimensiones y cajas …" at bounding box center [518, 105] width 376 height 42
type textarea "hOla chicas, tengo la siguiente consulta EXW. Conforme las dimensiones y cajas …"
click at [412, 174] on md-select "Select Cargo type FAK GCR GDSM General Cargo Hazardous Cargo Ambient Foodstuff …" at bounding box center [386, 174] width 113 height 27
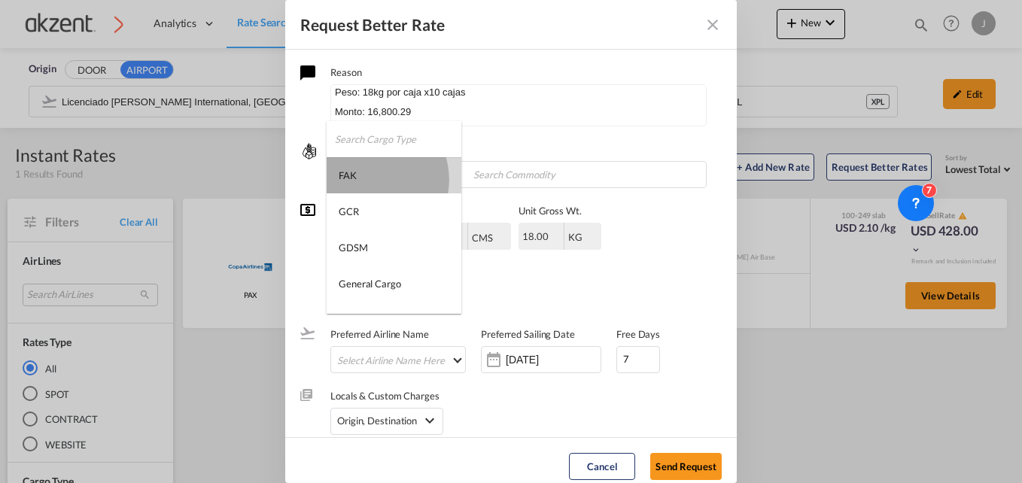
click at [366, 180] on md-option "FAK" at bounding box center [394, 175] width 135 height 36
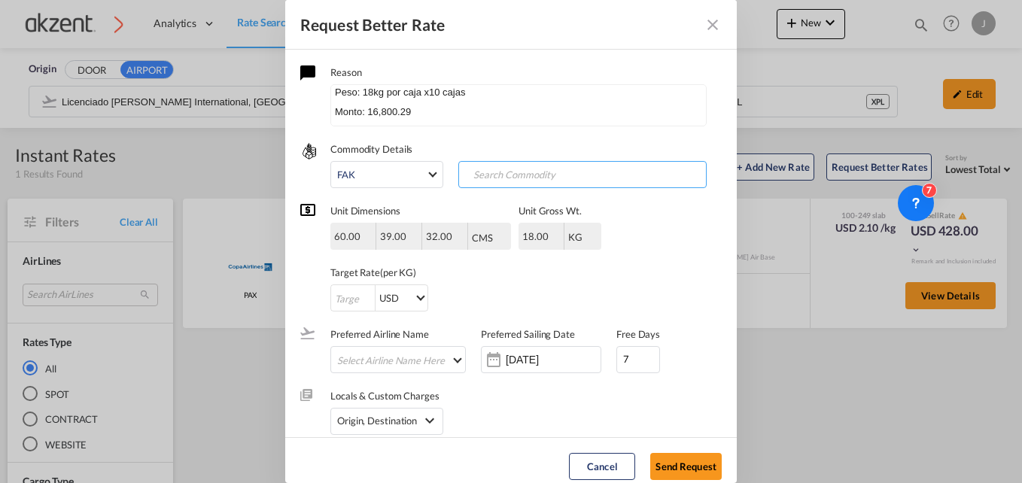
click at [500, 187] on md-chips-wrap "Chips container with autocompletion. Enter the text area, type text to search, …" at bounding box center [582, 174] width 248 height 27
type input "uniformes"
click at [350, 294] on input "Request Better Rate ..." at bounding box center [353, 298] width 44 height 27
type input "1"
click at [520, 290] on div "1 USD AED AFN ALL AMD ANG AOA ARS AUD AWG AZN BAM BBD BDT BGN BHD BIF BMD BND […" at bounding box center [465, 297] width 271 height 27
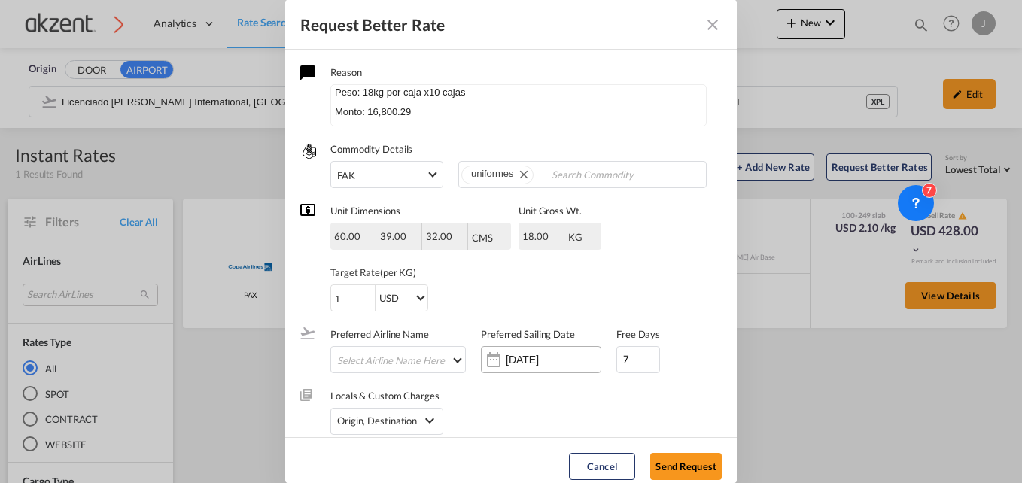
click at [501, 357] on div "Request Better Rate ..." at bounding box center [494, 360] width 24 height 30
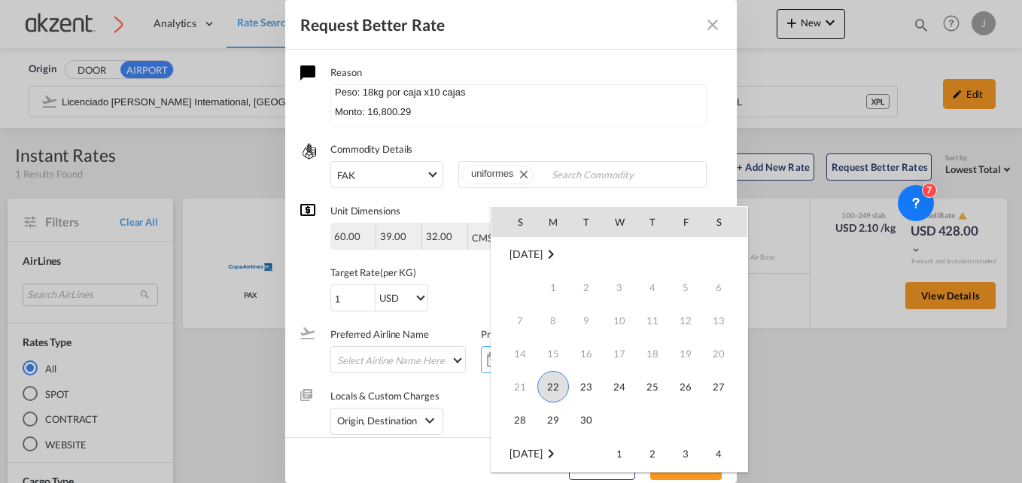
click at [552, 383] on span "22" at bounding box center [553, 387] width 32 height 32
type input "[DATE]"
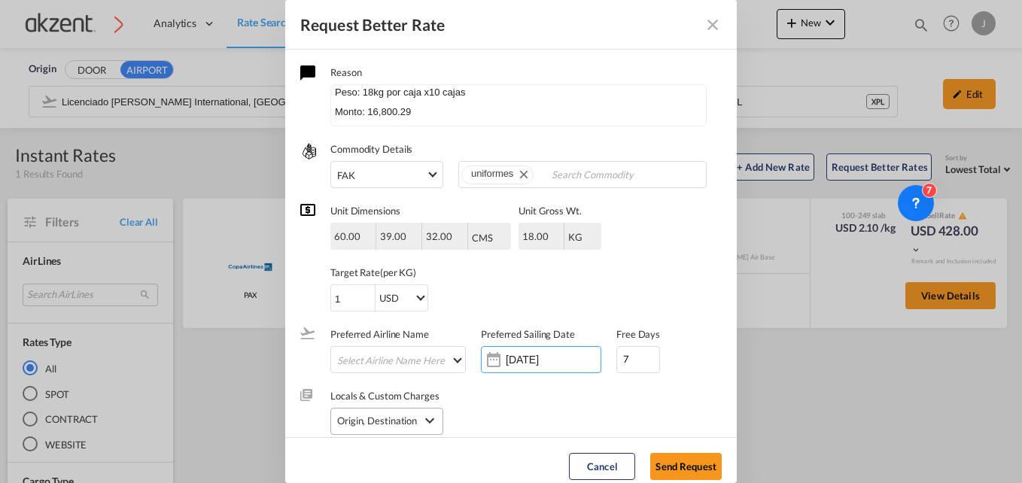
click at [443, 419] on div "Origin, Destination" at bounding box center [386, 421] width 113 height 27
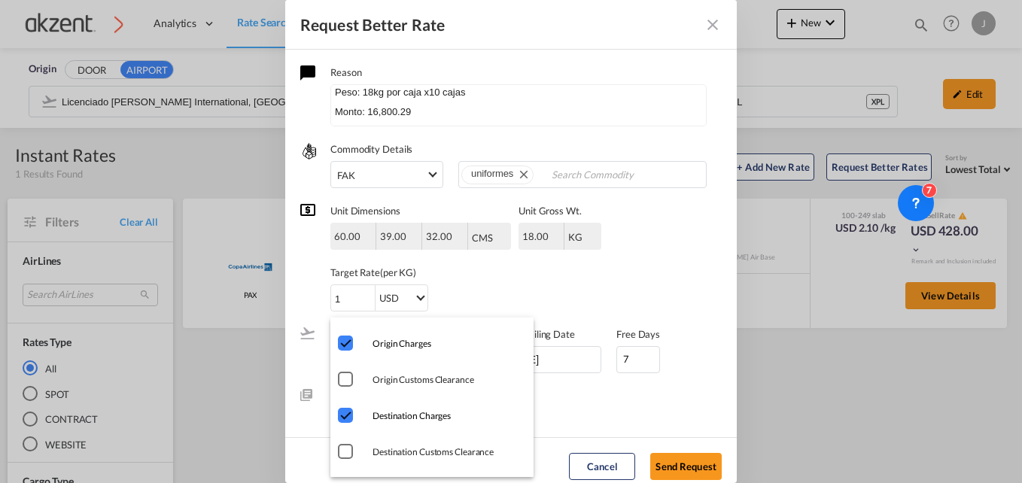
click at [345, 378] on div "Origin Customs Clearance" at bounding box center [345, 379] width 15 height 15
click at [634, 416] on md-backdrop at bounding box center [511, 241] width 1022 height 483
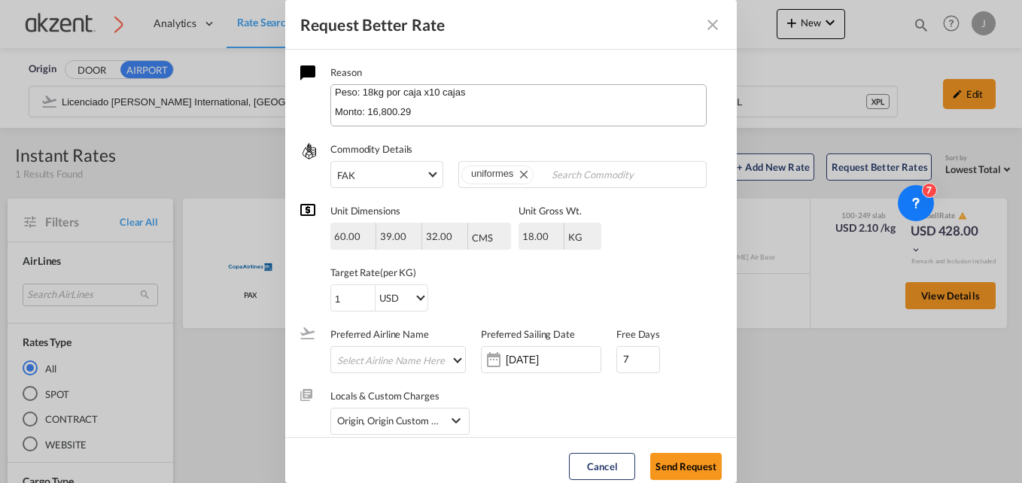
scroll to position [0, 0]
click at [470, 104] on textarea "hOla chicas, tengo la siguiente consulta EXW. Conforme las dimensiones y cajas …" at bounding box center [518, 105] width 376 height 42
click at [513, 115] on textarea "hOla chicas, tengo la siguiente consulta EXW. Conforme las dimensiones y cajas …" at bounding box center [518, 105] width 376 height 42
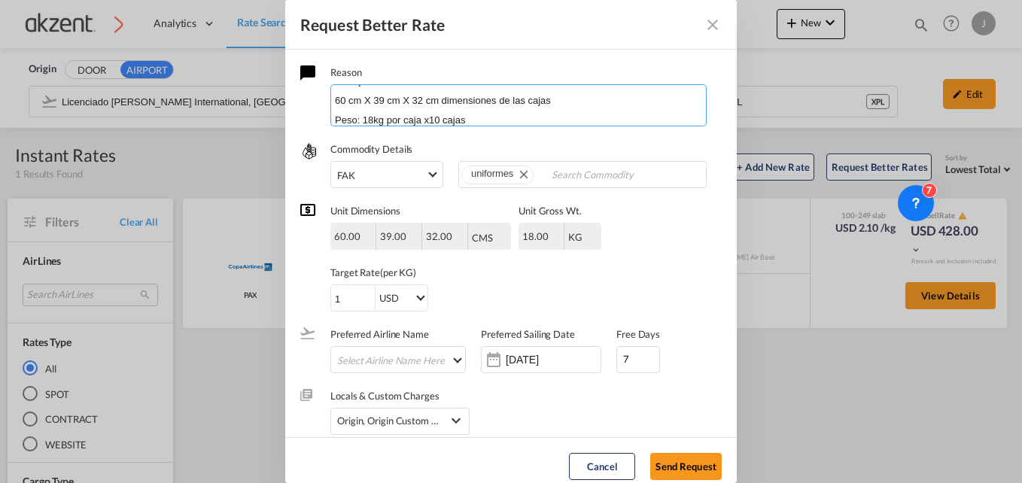
scroll to position [76, 0]
click at [475, 102] on textarea "hOla chicas, tengo la siguiente consulta EXW, por lo que requerire maniobras y …" at bounding box center [518, 105] width 376 height 42
click at [474, 104] on textarea "hOla chicas, tengo la siguiente consulta EXW, por lo que requerire maniobras y …" at bounding box center [518, 105] width 376 height 42
click at [448, 118] on textarea "hOla chicas, tengo la siguiente consulta EXW, por lo que requerire maniobras y …" at bounding box center [518, 105] width 376 height 42
type textarea "hOla chicas, tengo la siguiente consulta EXW, por lo que requerire maniobras y …"
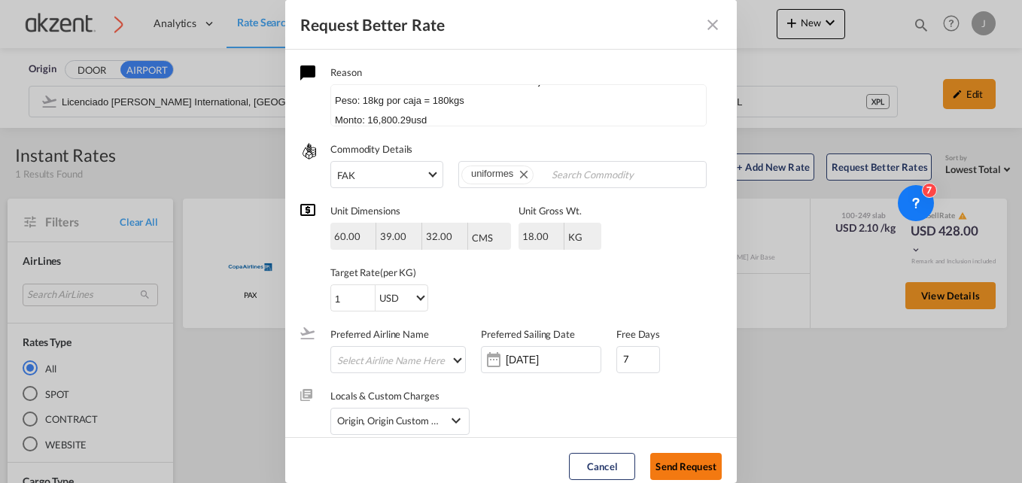
click at [668, 457] on button "Send Request" at bounding box center [685, 466] width 71 height 27
type input "[DATE]"
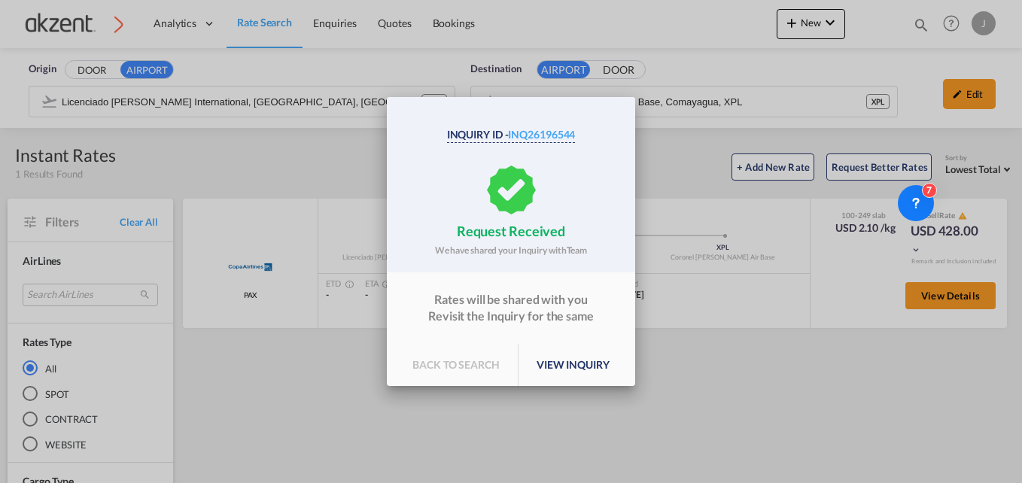
click at [460, 354] on p "back to search" at bounding box center [456, 365] width 124 height 42
